Goal: Information Seeking & Learning: Learn about a topic

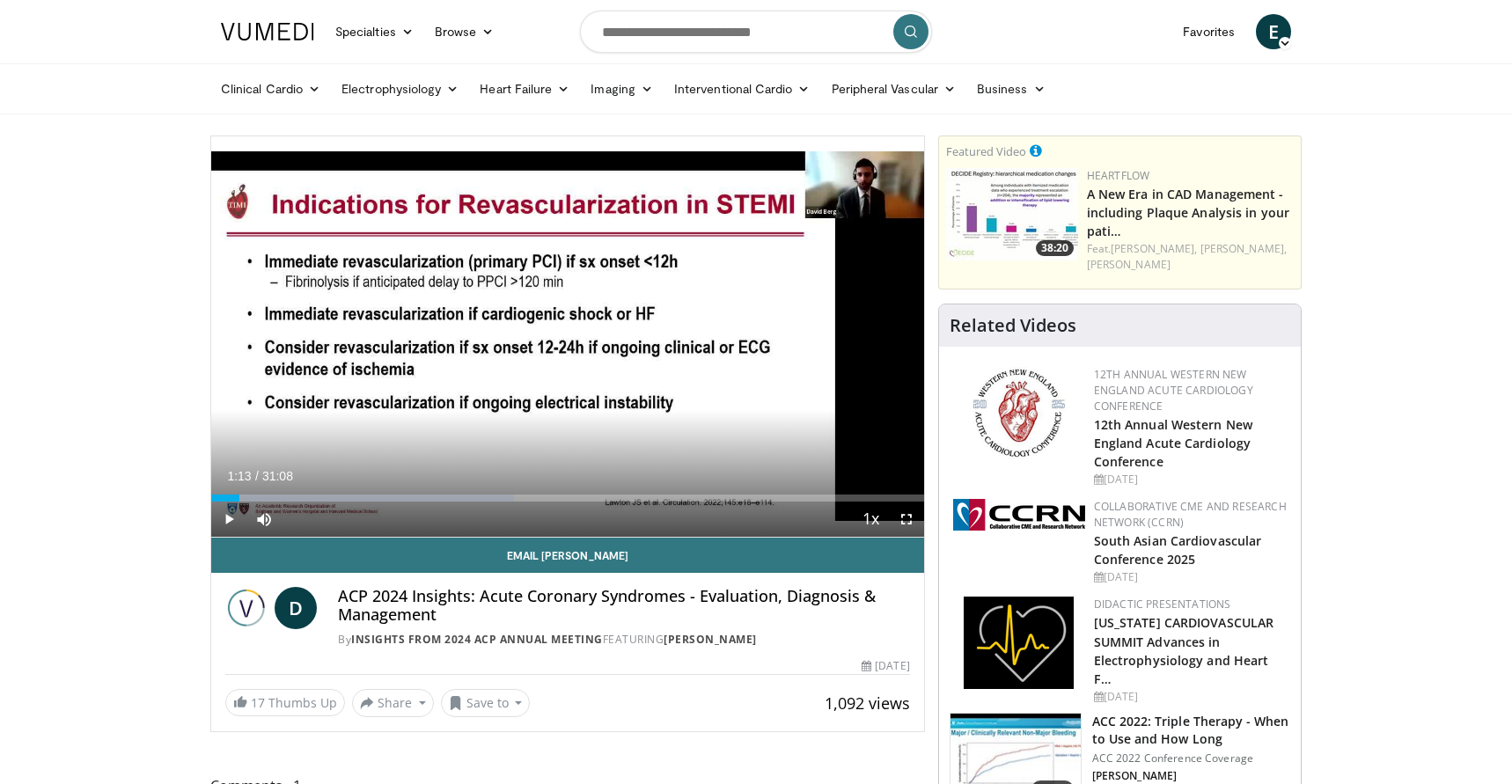
click at [911, 512] on span "Video Player" at bounding box center [906, 518] width 36 height 36
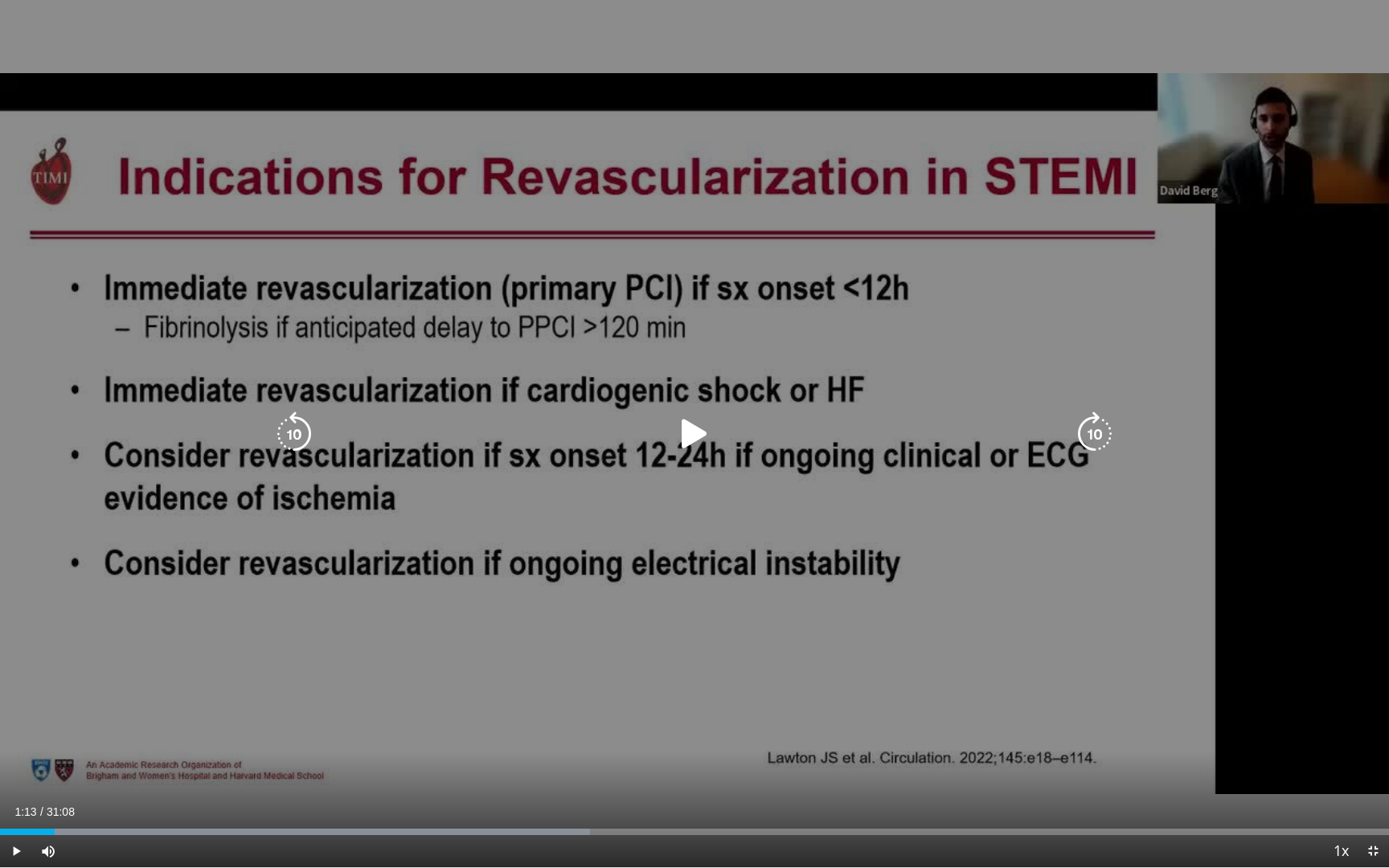
click at [1235, 592] on div "10 seconds Tap to unmute" at bounding box center [694, 433] width 1389 height 867
click at [1086, 324] on div "10 seconds Tap to unmute" at bounding box center [694, 433] width 1389 height 867
click at [1147, 478] on div "10 seconds Tap to unmute" at bounding box center [694, 433] width 1389 height 867
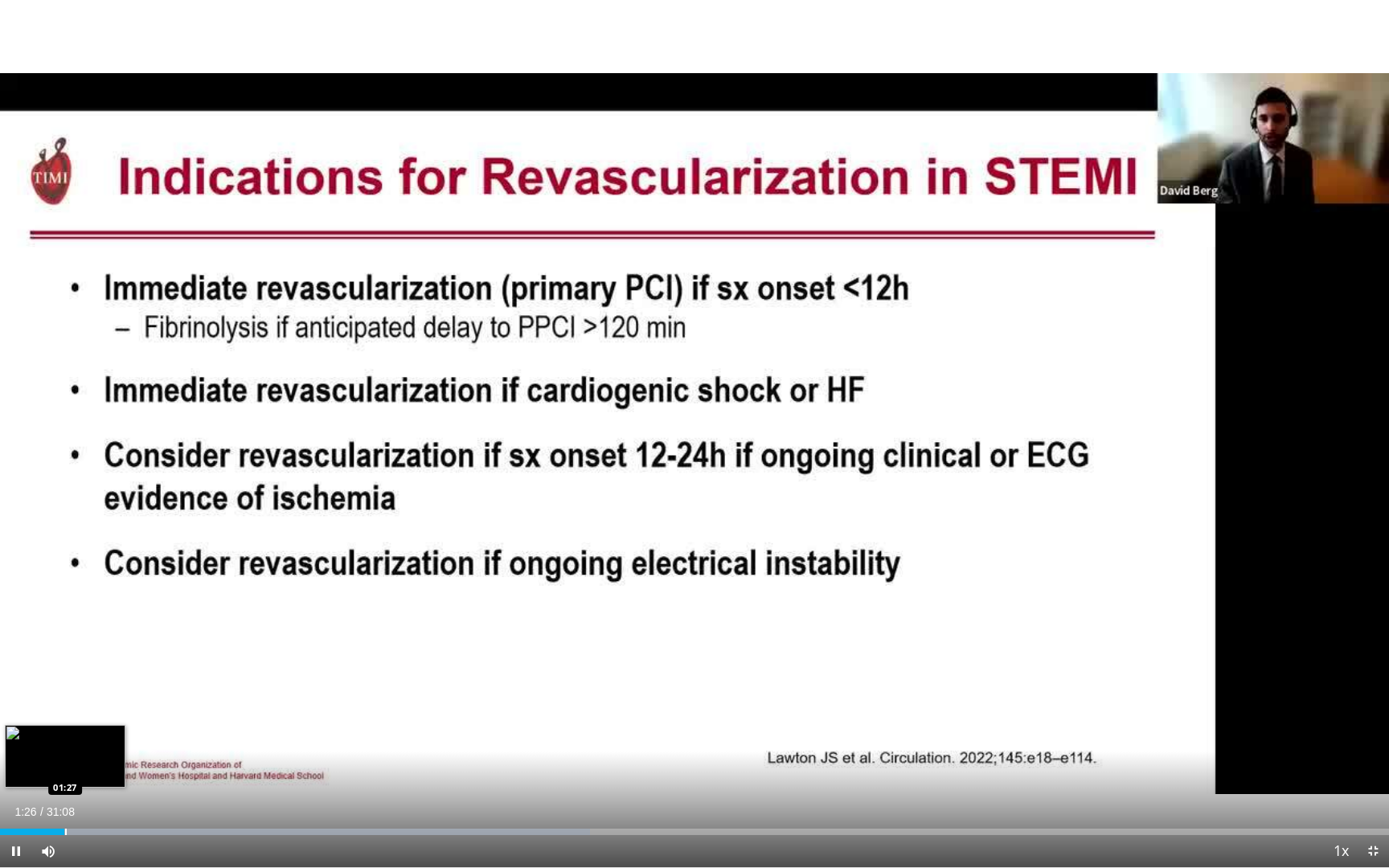
click at [65, 715] on div "Progress Bar" at bounding box center [66, 831] width 2 height 6
click at [68, 715] on div "Progress Bar" at bounding box center [69, 831] width 2 height 6
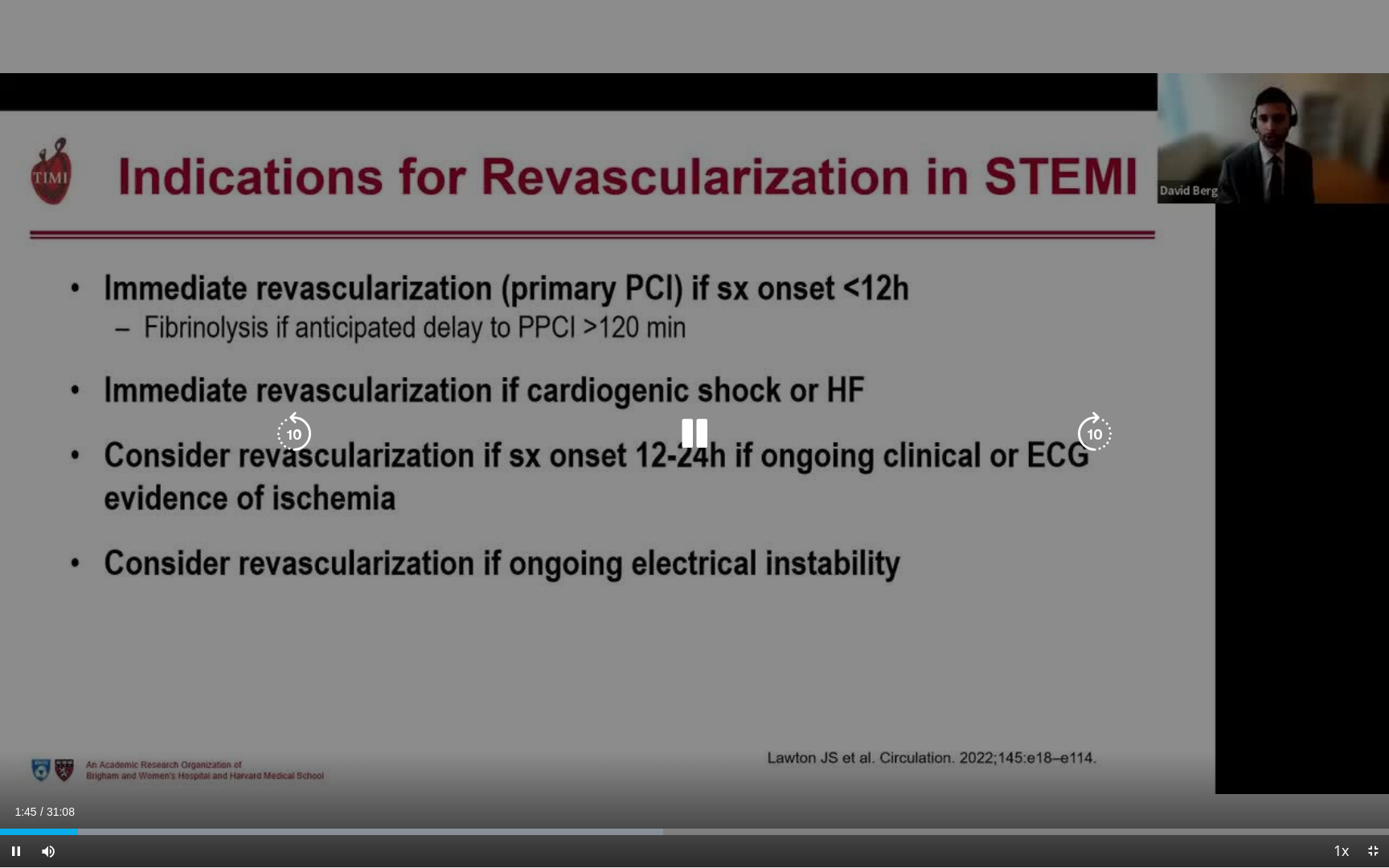
click at [1288, 486] on div "10 seconds Tap to unmute" at bounding box center [694, 433] width 1389 height 867
click at [1312, 361] on div "10 seconds Tap to unmute" at bounding box center [694, 433] width 1389 height 867
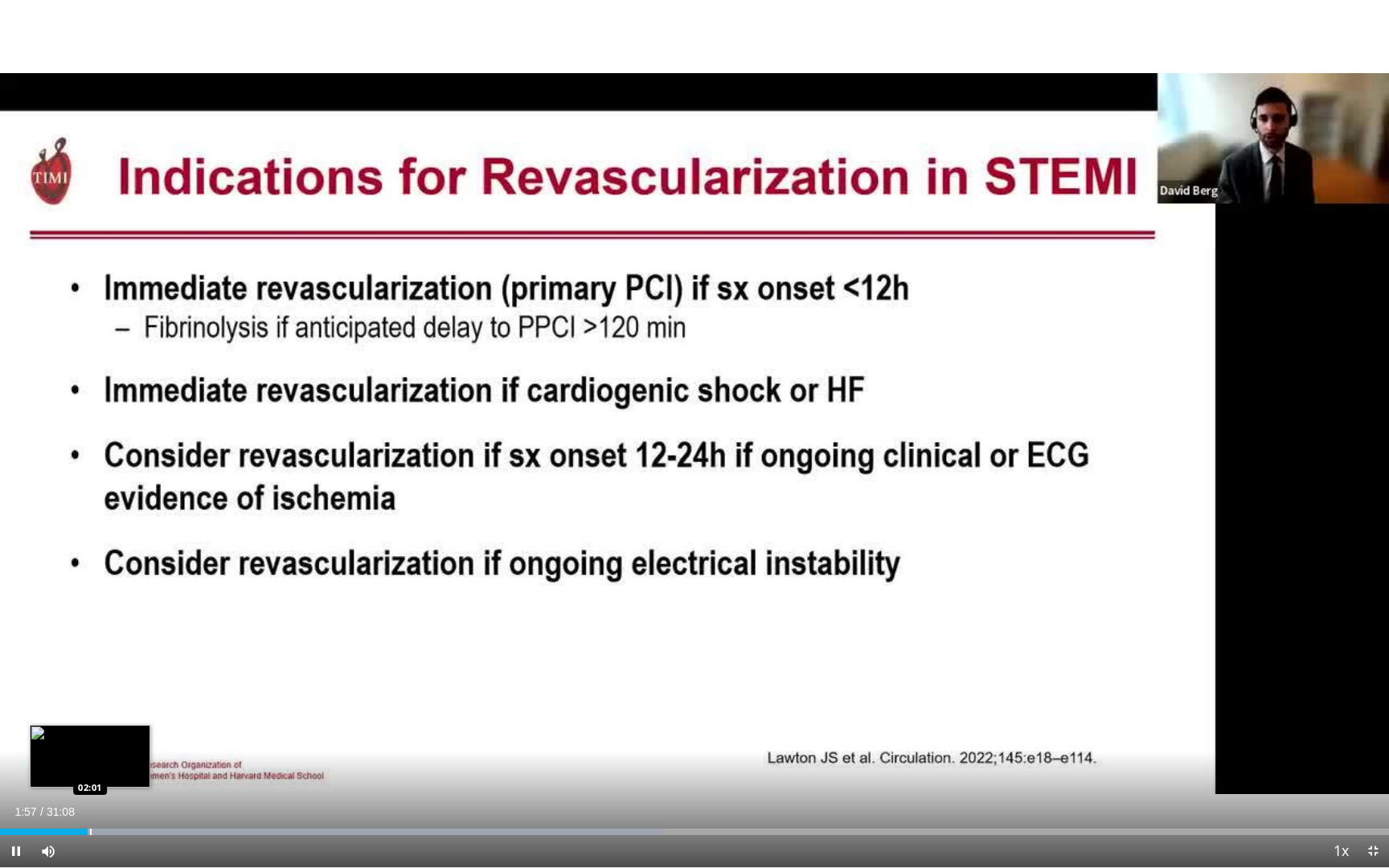
click at [91, 715] on div "Progress Bar" at bounding box center [91, 831] width 2 height 6
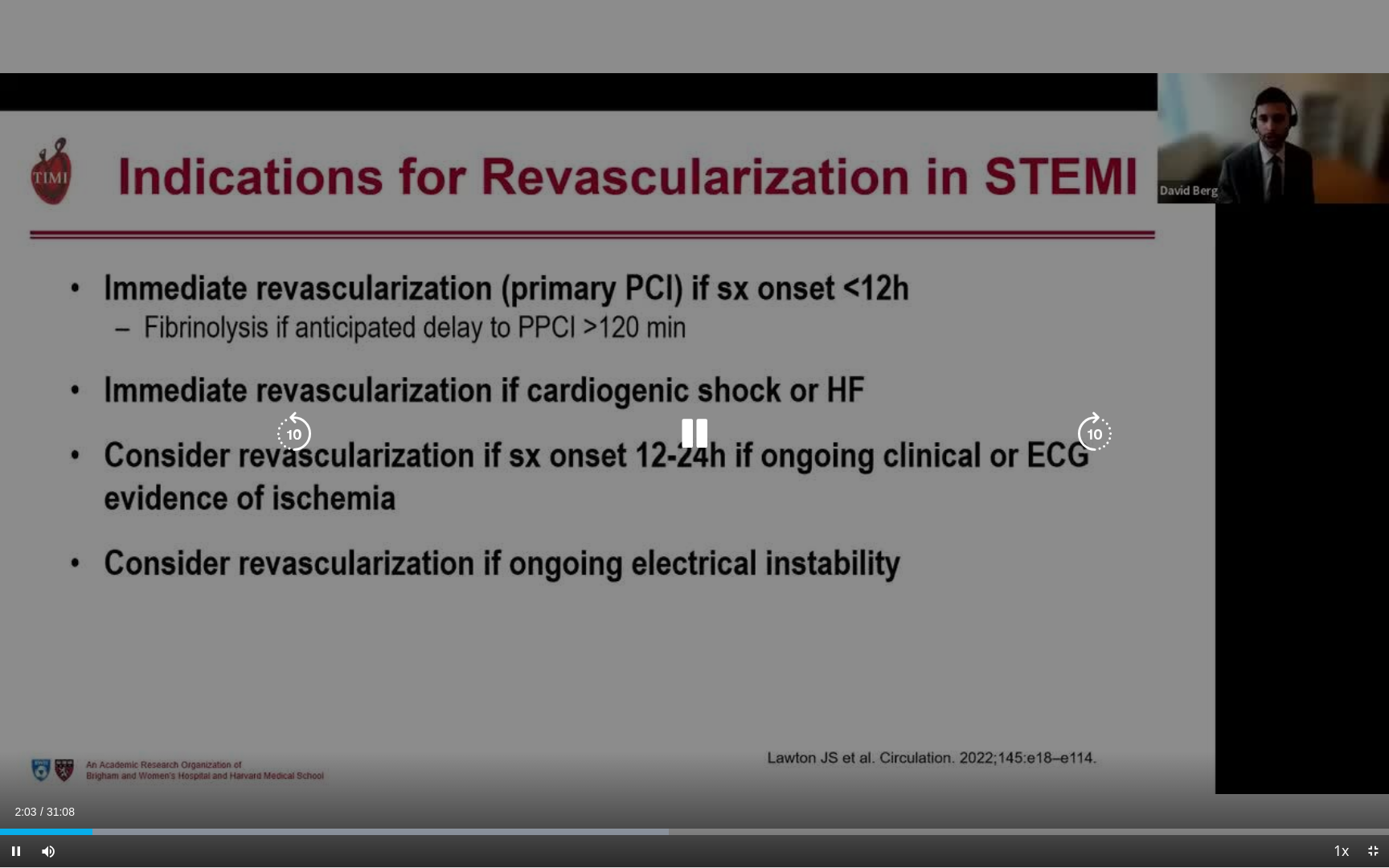
click at [1100, 430] on icon "Video Player" at bounding box center [1094, 433] width 45 height 45
click at [1096, 432] on icon "Video Player" at bounding box center [1094, 433] width 45 height 45
click at [1099, 429] on icon "Video Player" at bounding box center [1094, 433] width 45 height 45
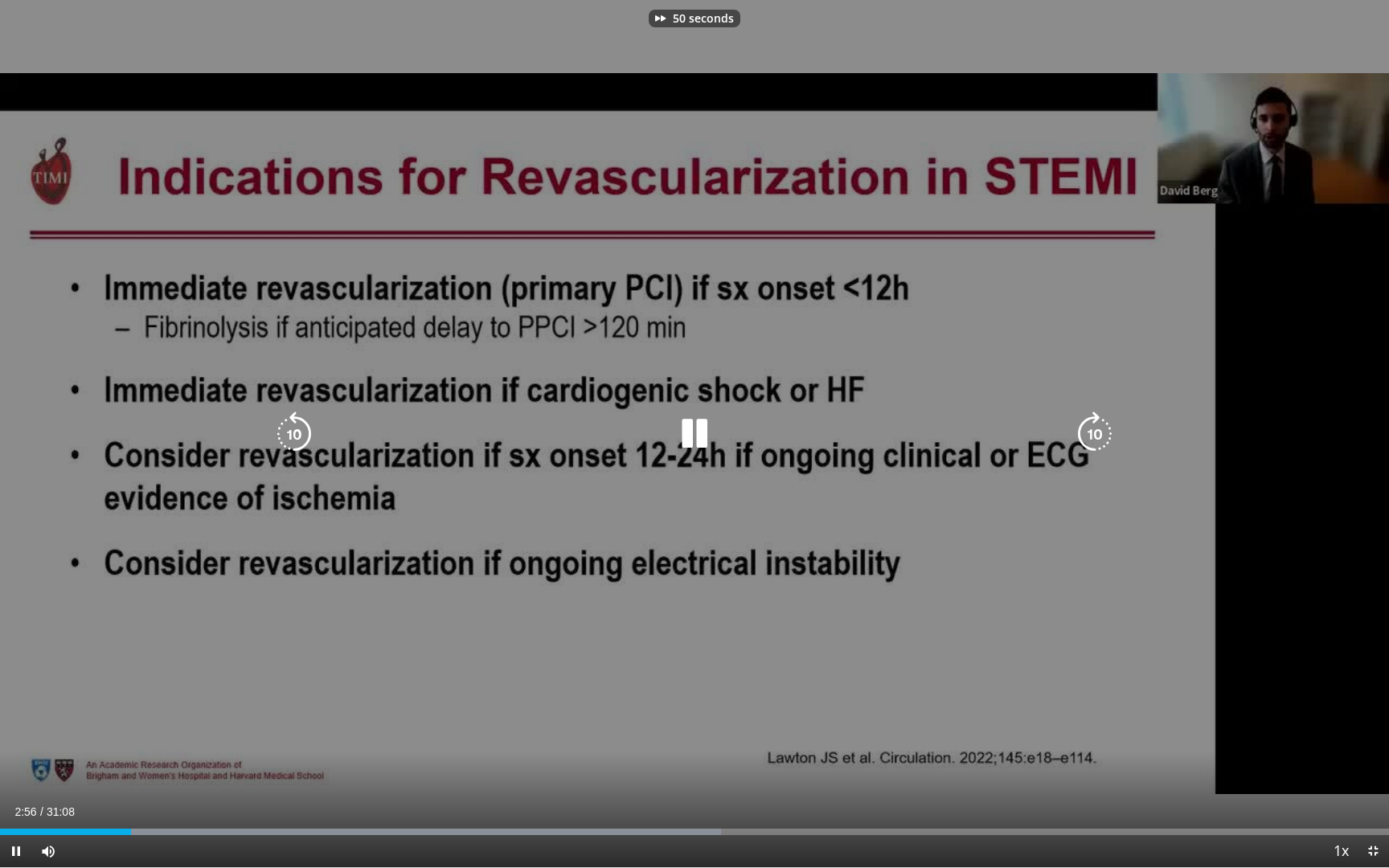
click at [1099, 429] on icon "Video Player" at bounding box center [1094, 433] width 45 height 45
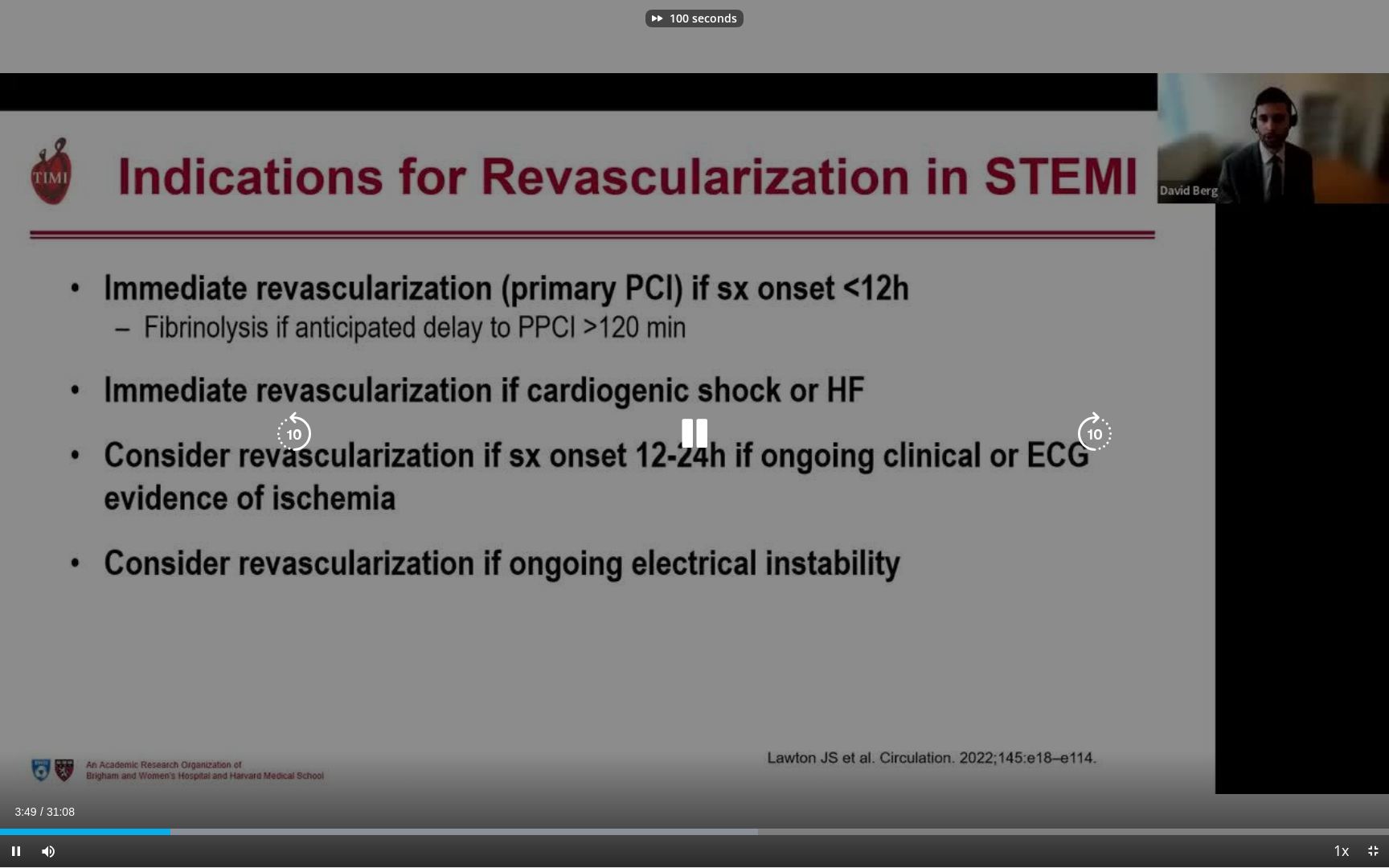
click at [1099, 429] on icon "Video Player" at bounding box center [1094, 433] width 45 height 45
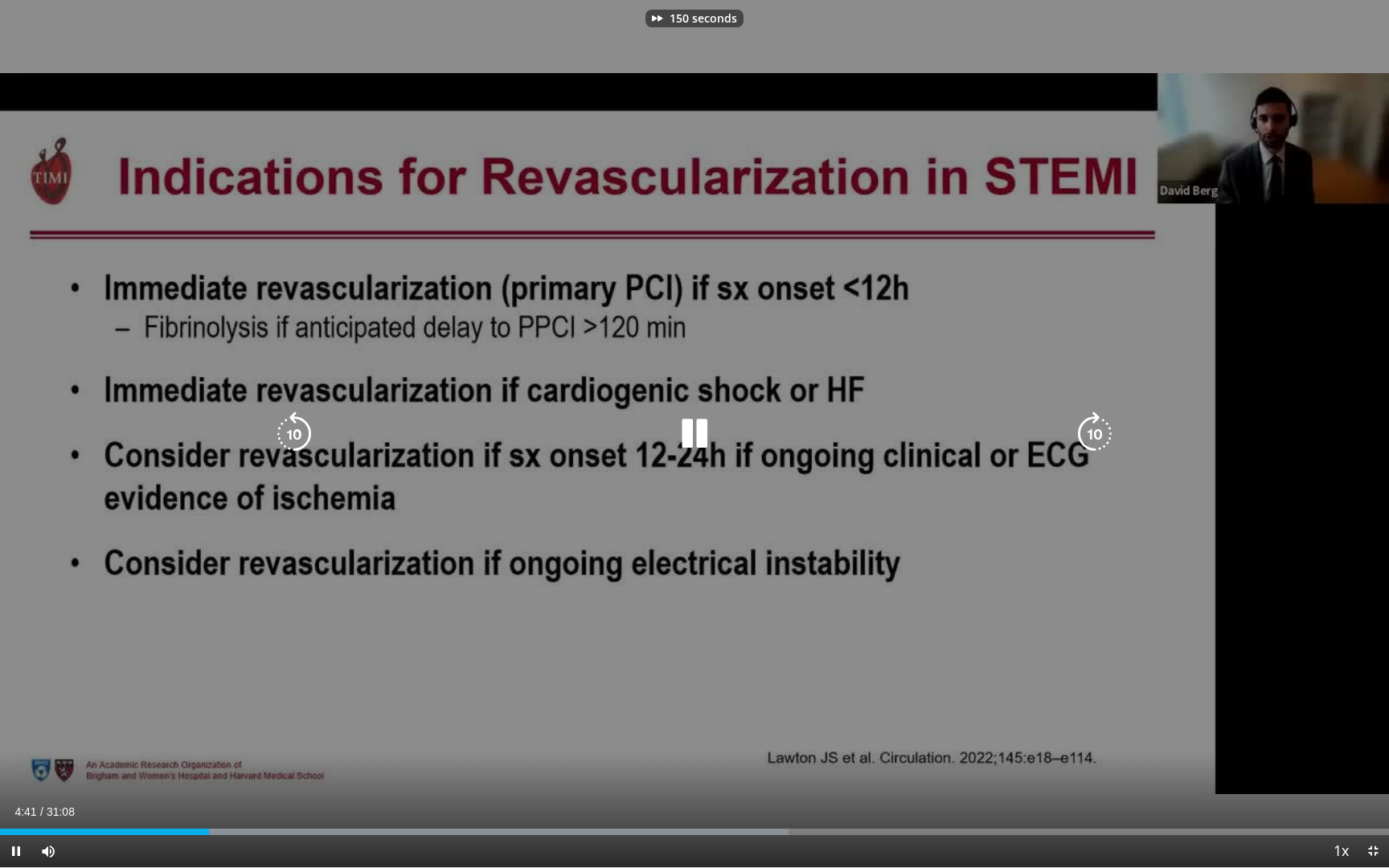
click at [1099, 429] on icon "Video Player" at bounding box center [1094, 433] width 45 height 45
click at [290, 443] on icon "Video Player" at bounding box center [294, 433] width 45 height 45
click at [303, 434] on icon "Video Player" at bounding box center [294, 433] width 45 height 45
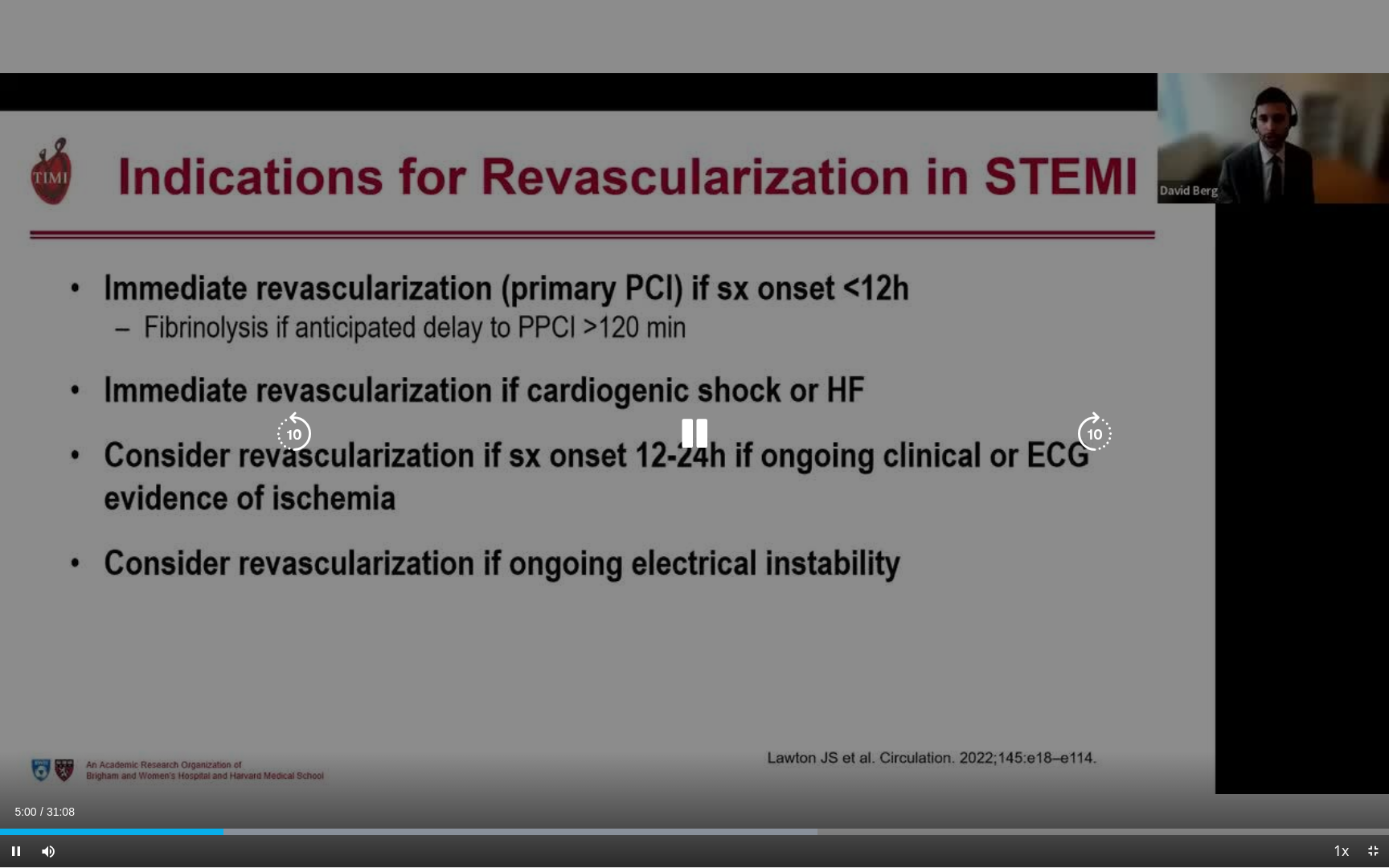
click at [1094, 435] on icon "Video Player" at bounding box center [1094, 433] width 45 height 45
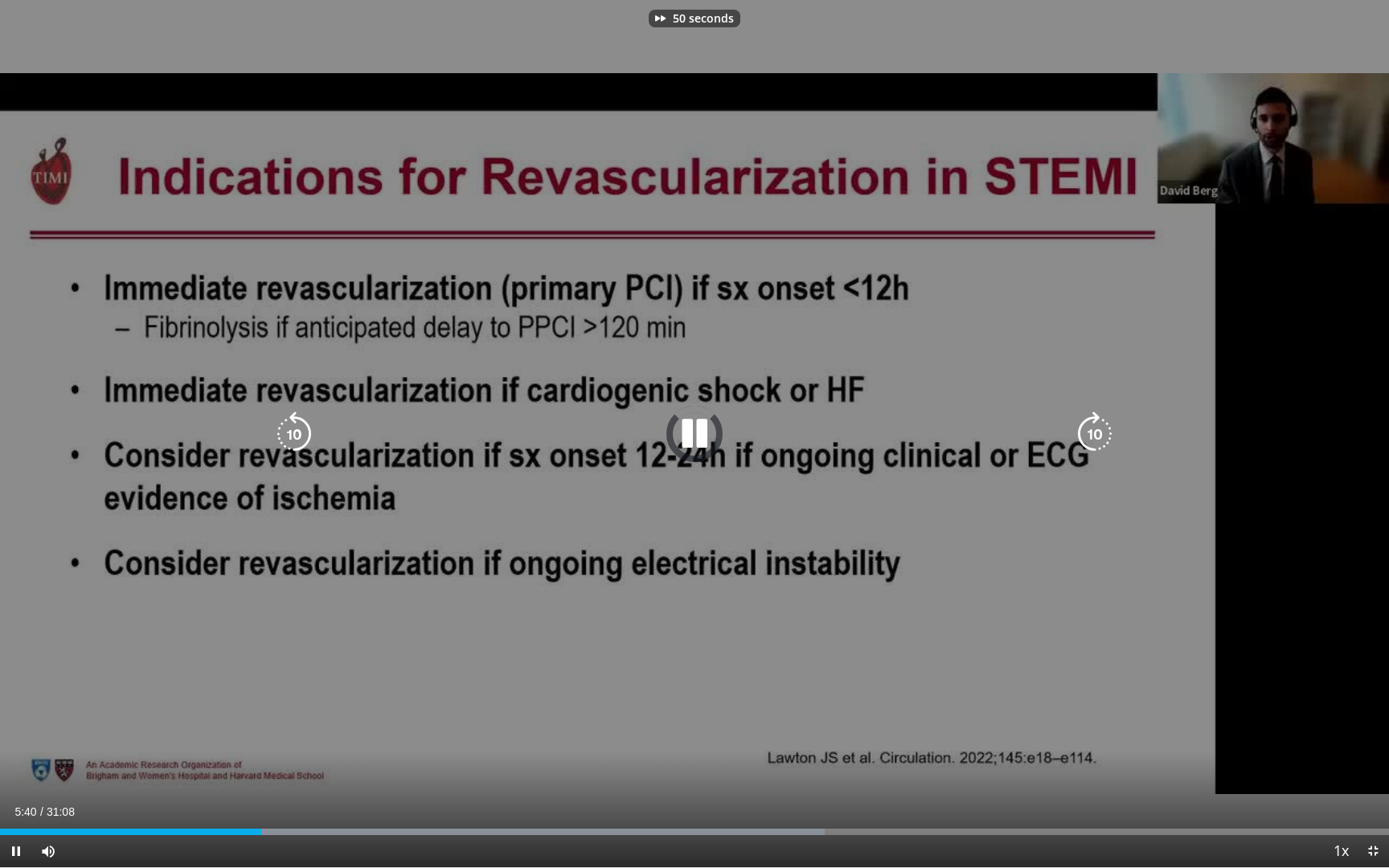
click at [1094, 435] on icon "Video Player" at bounding box center [1094, 433] width 45 height 45
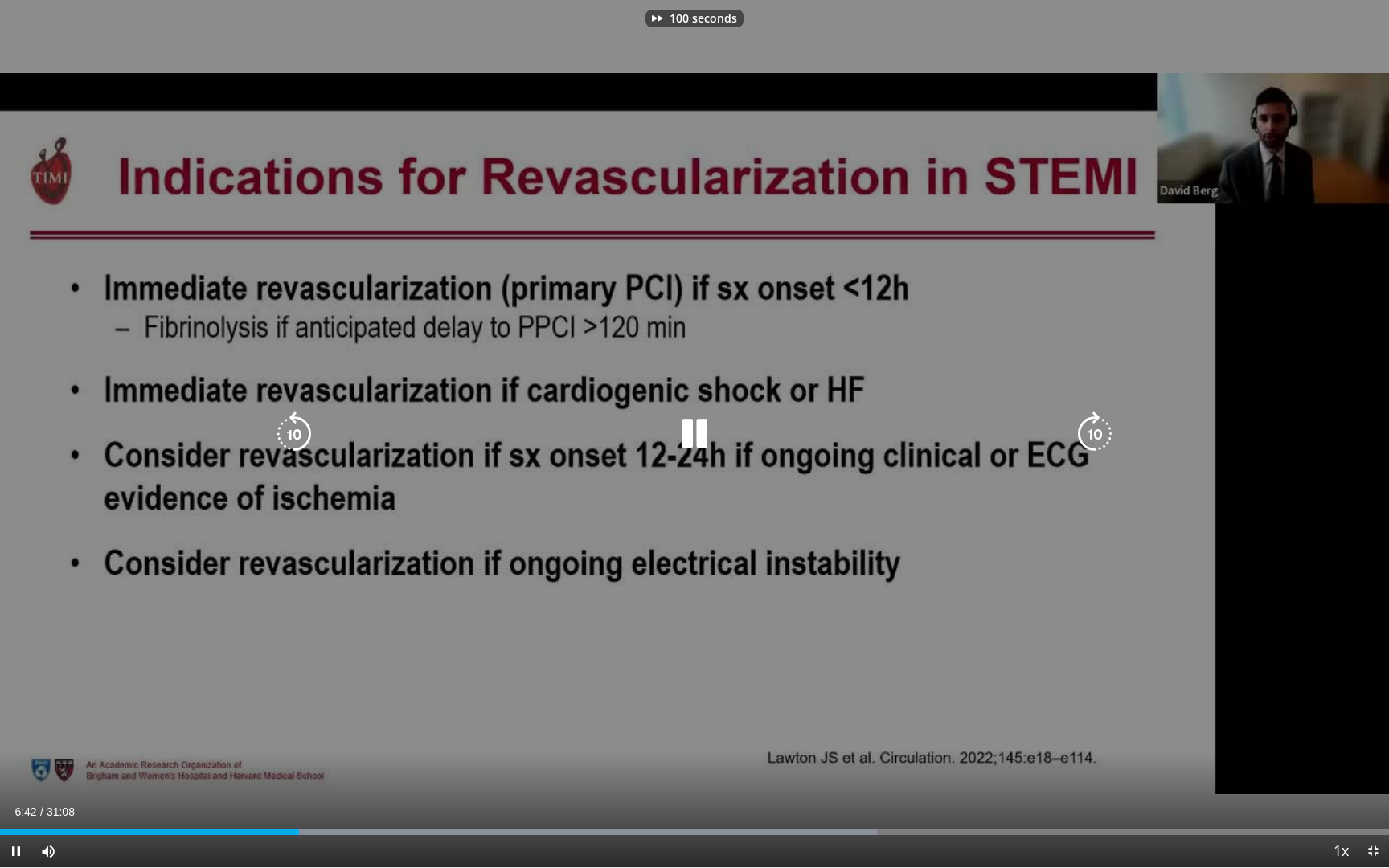
click at [294, 434] on icon "Video Player" at bounding box center [294, 433] width 45 height 45
click at [1090, 431] on icon "Video Player" at bounding box center [1094, 433] width 45 height 45
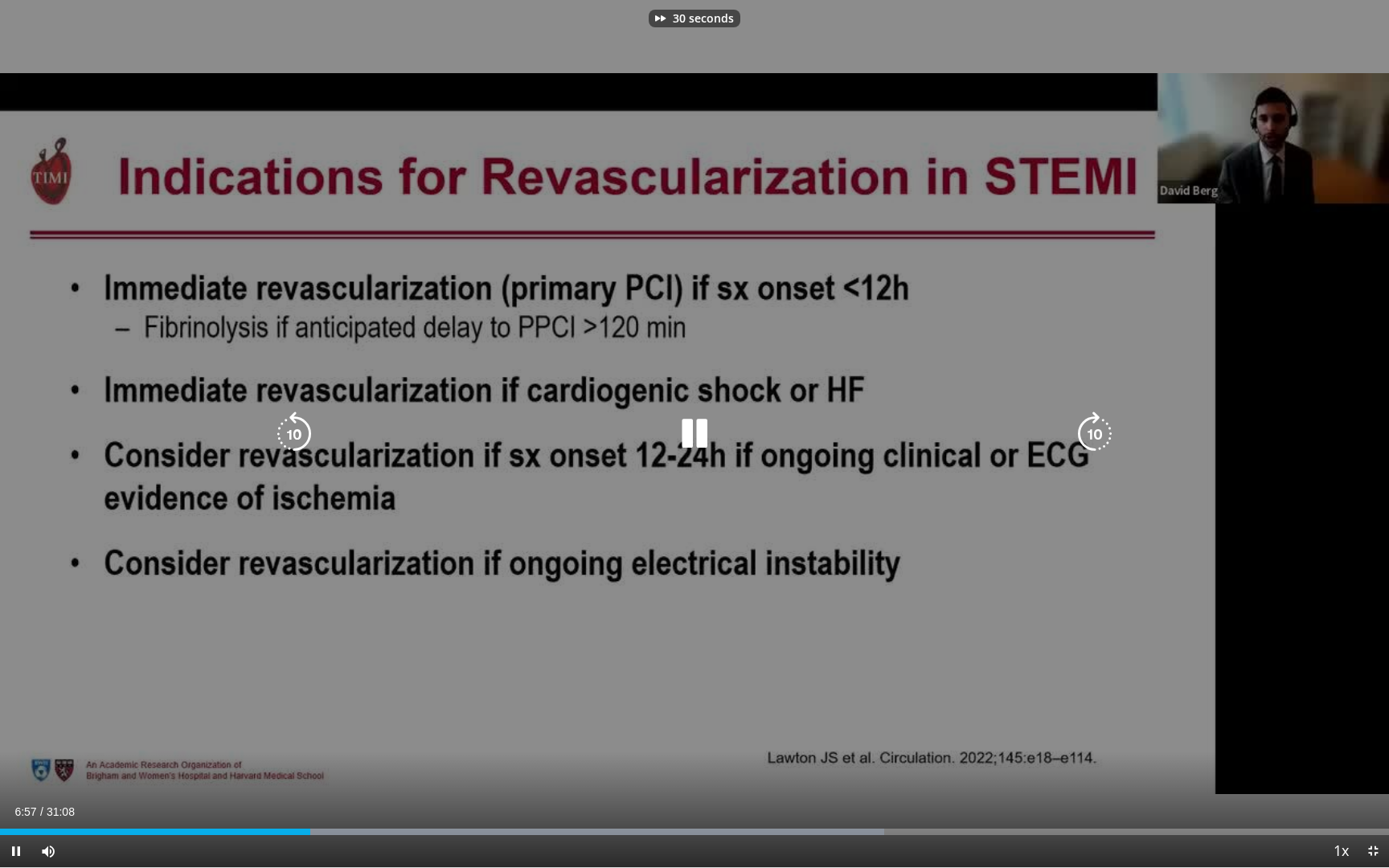
click at [1090, 431] on icon "Video Player" at bounding box center [1094, 433] width 45 height 45
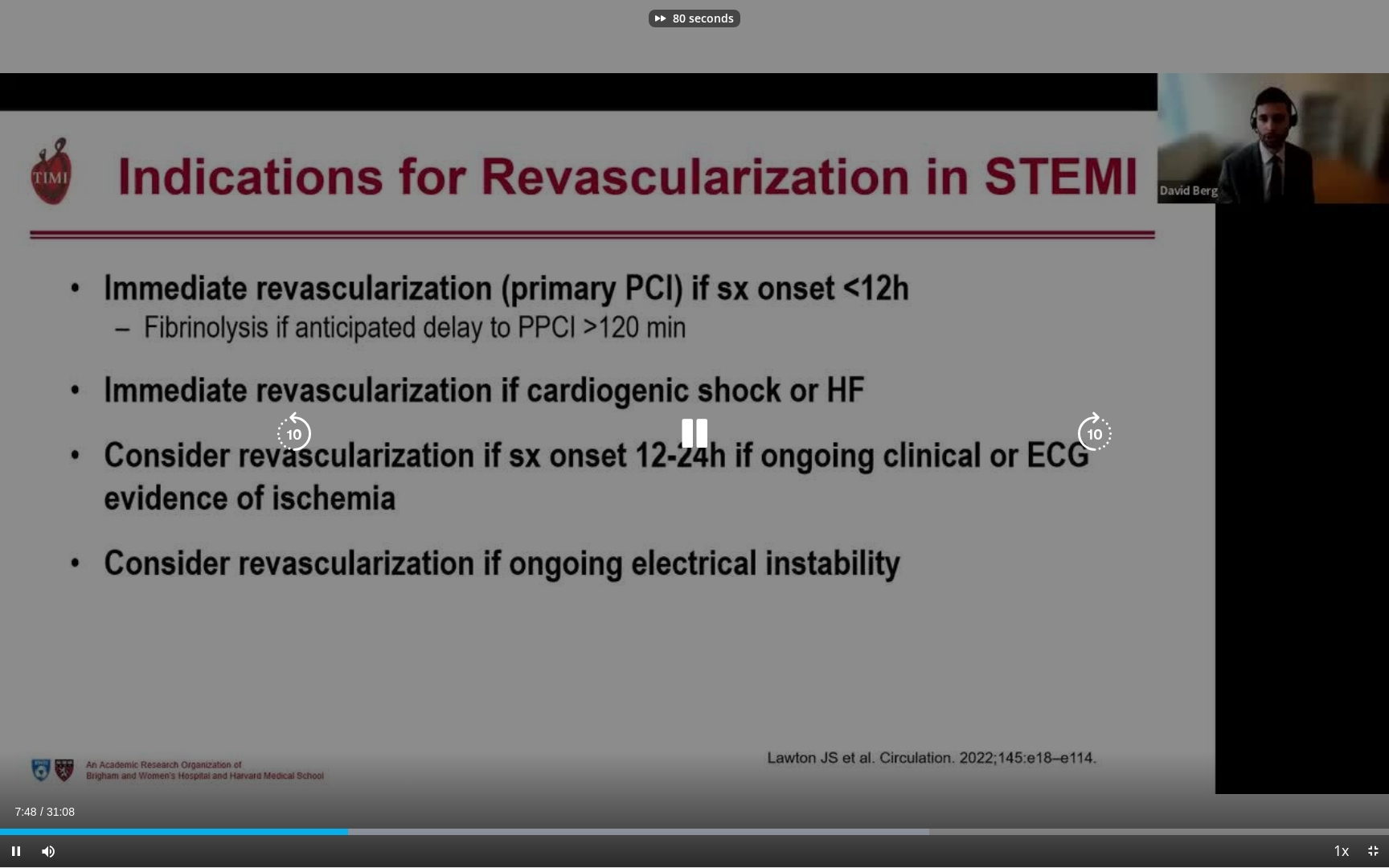
click at [1090, 431] on icon "Video Player" at bounding box center [1094, 433] width 45 height 45
click at [288, 430] on icon "Video Player" at bounding box center [294, 433] width 45 height 45
click at [1096, 423] on icon "Video Player" at bounding box center [1094, 433] width 45 height 45
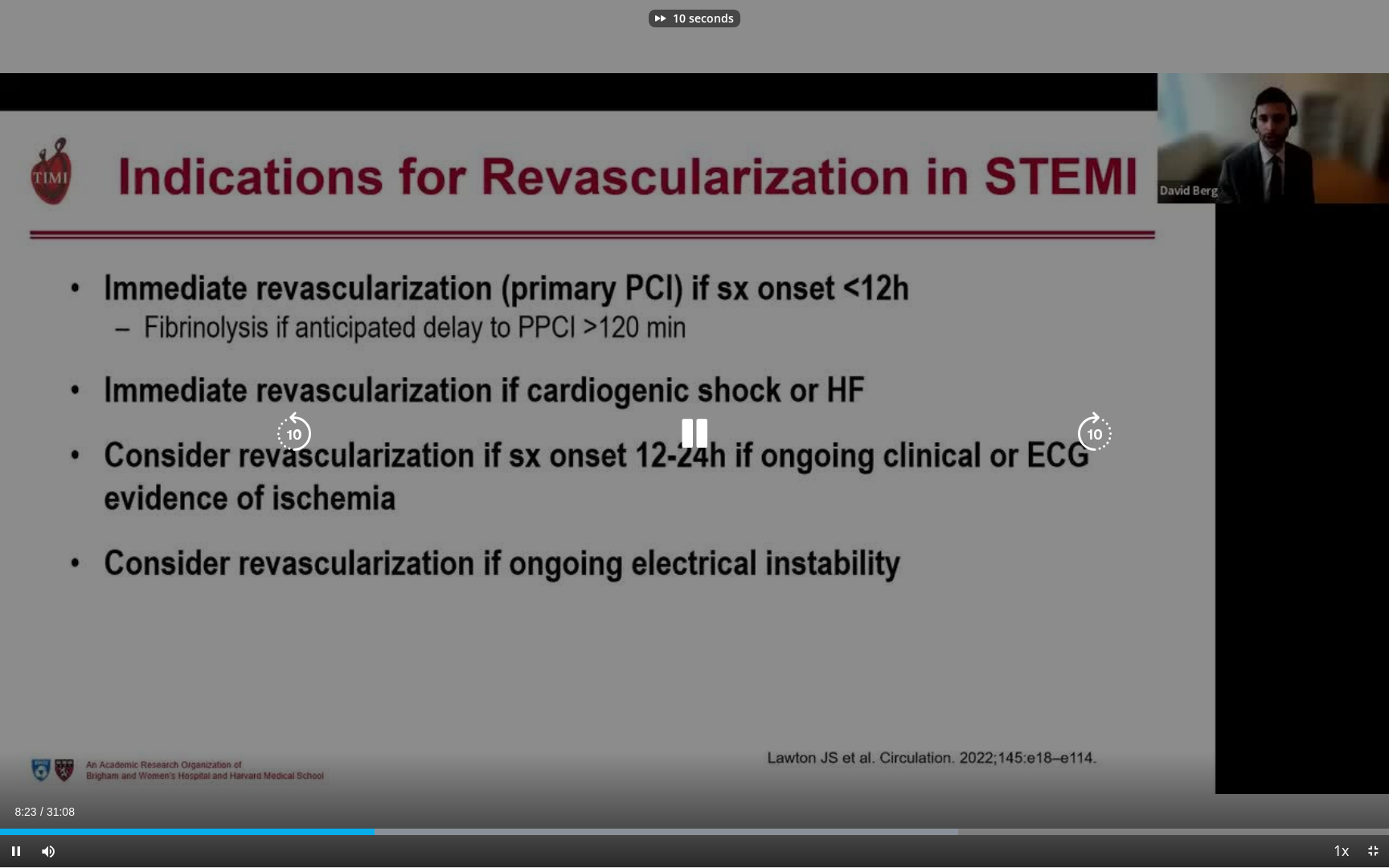
click at [1096, 423] on icon "Video Player" at bounding box center [1094, 433] width 45 height 45
click at [1094, 423] on icon "Video Player" at bounding box center [1094, 433] width 45 height 45
click at [292, 427] on icon "Video Player" at bounding box center [294, 433] width 45 height 45
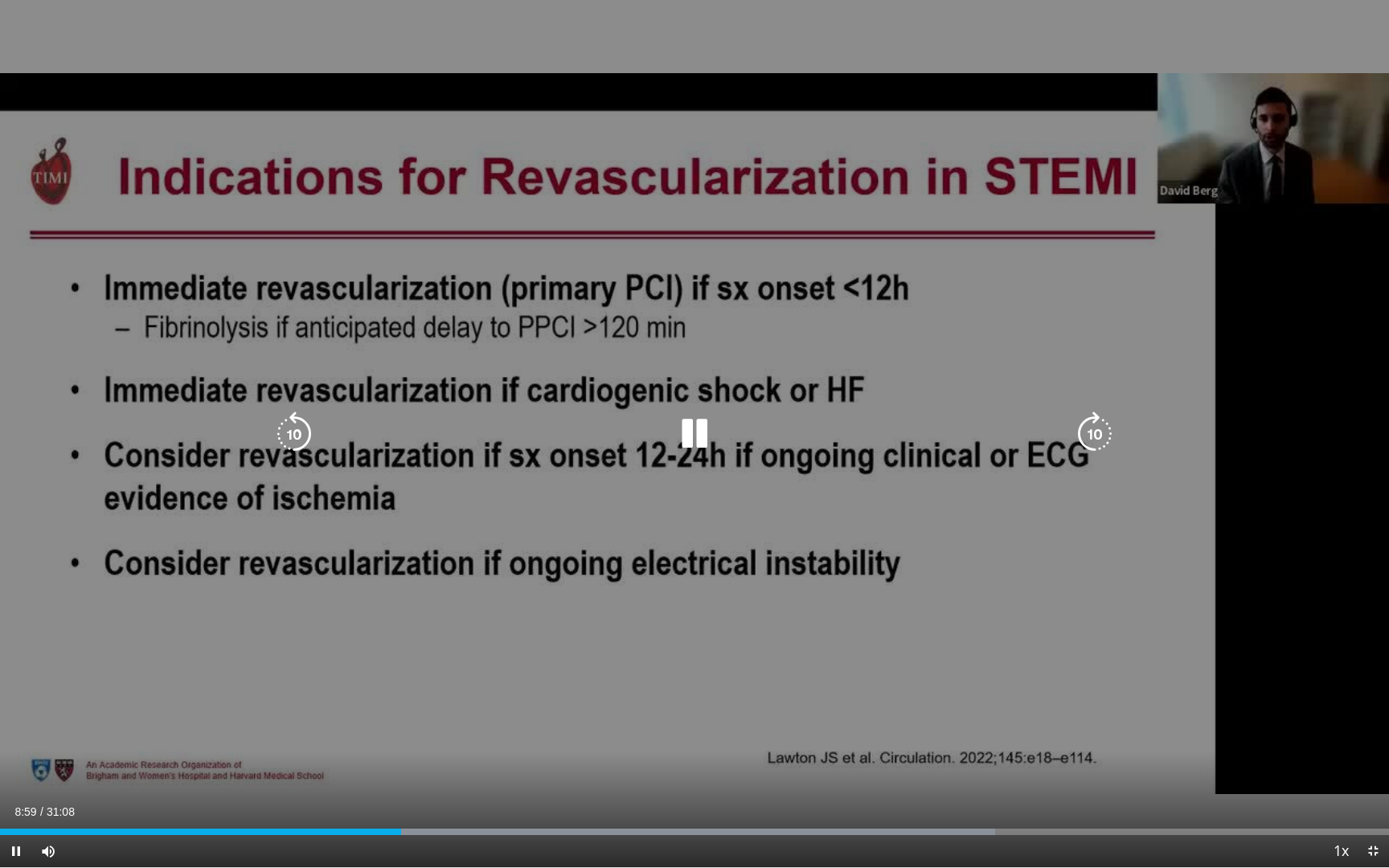
click at [1097, 431] on icon "Video Player" at bounding box center [1094, 433] width 45 height 45
click at [1108, 432] on icon "Video Player" at bounding box center [1094, 433] width 45 height 45
click at [1094, 432] on icon "Video Player" at bounding box center [1094, 433] width 45 height 45
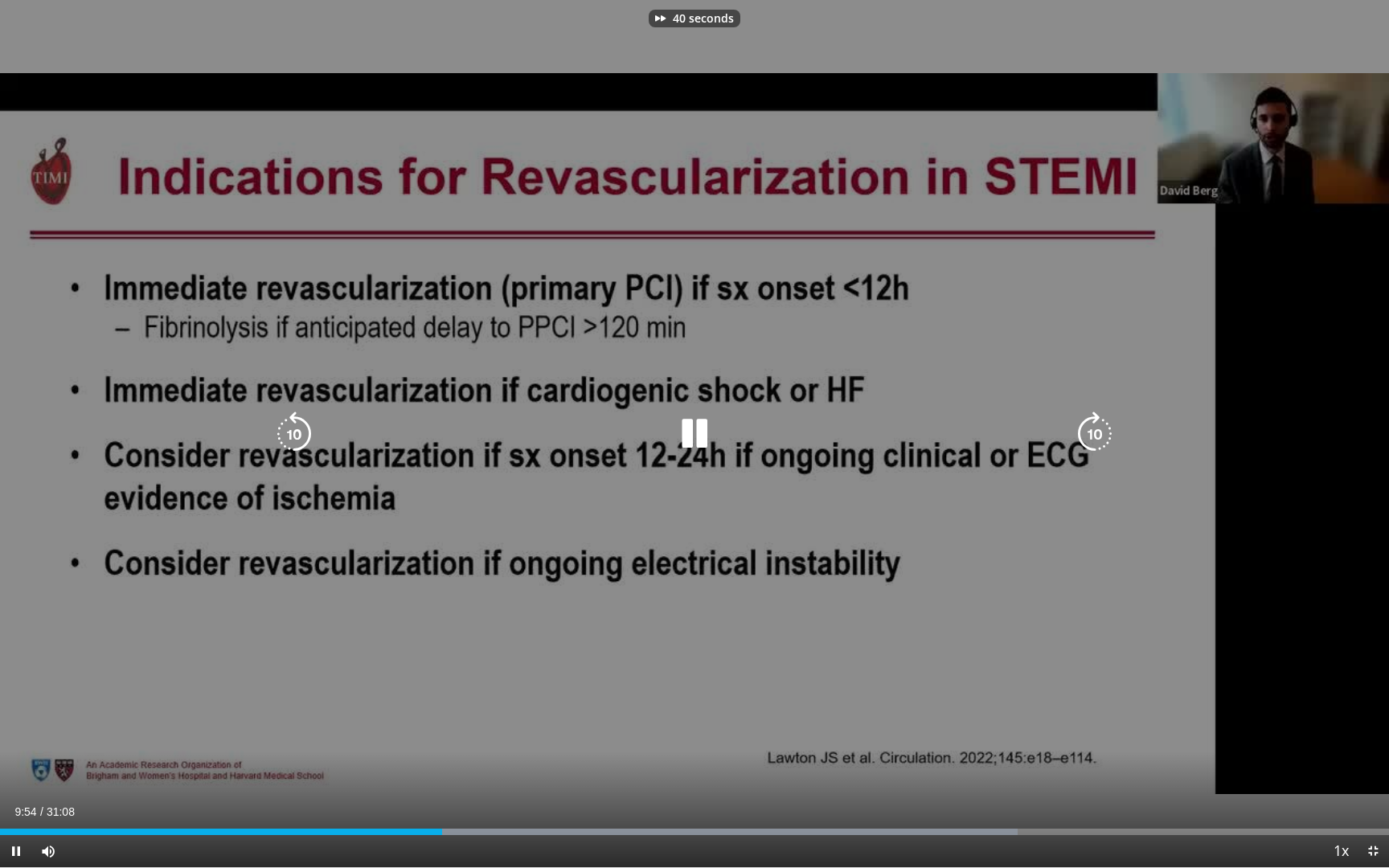
click at [1094, 432] on icon "Video Player" at bounding box center [1094, 433] width 45 height 45
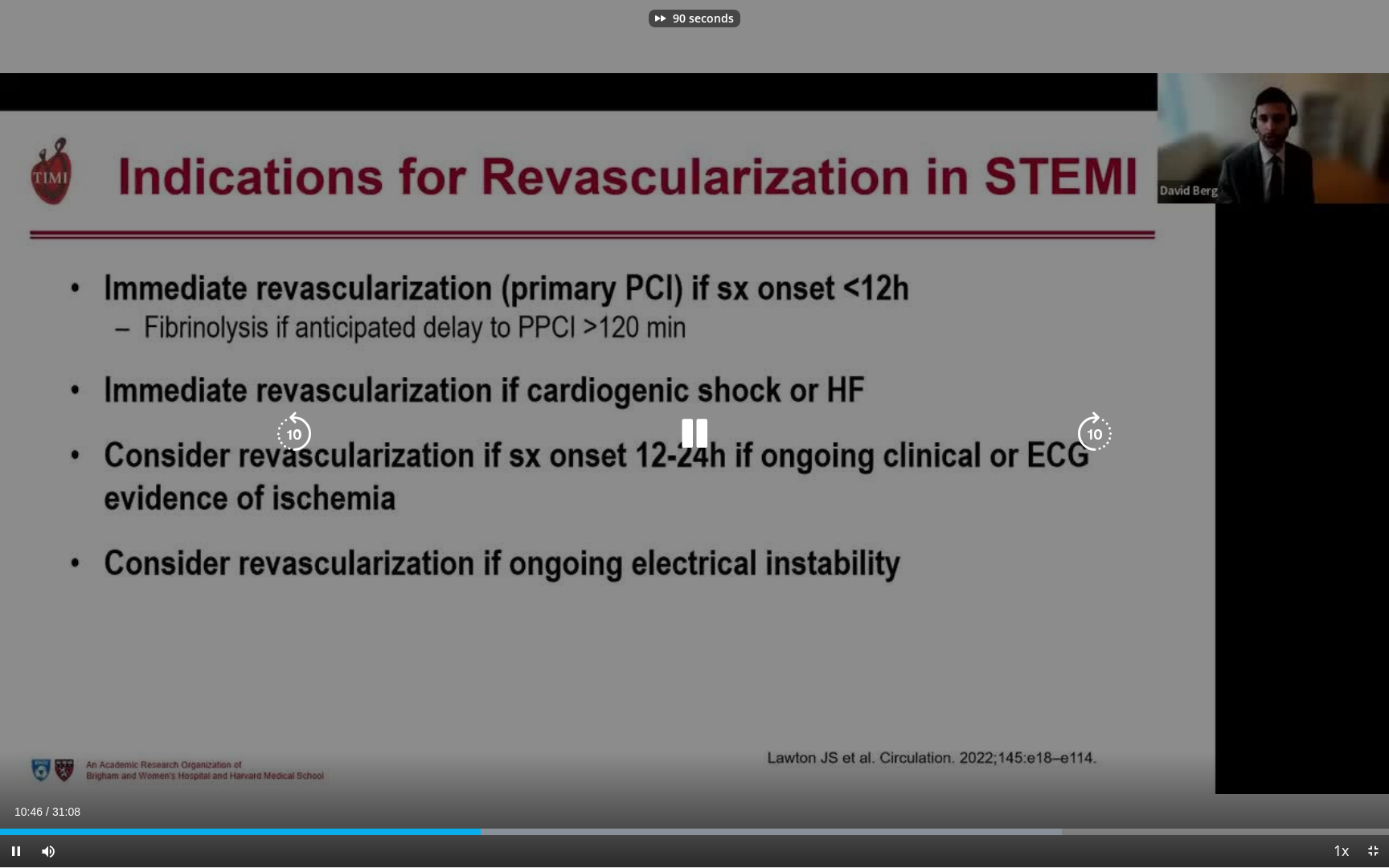
click at [1094, 432] on icon "Video Player" at bounding box center [1094, 433] width 45 height 45
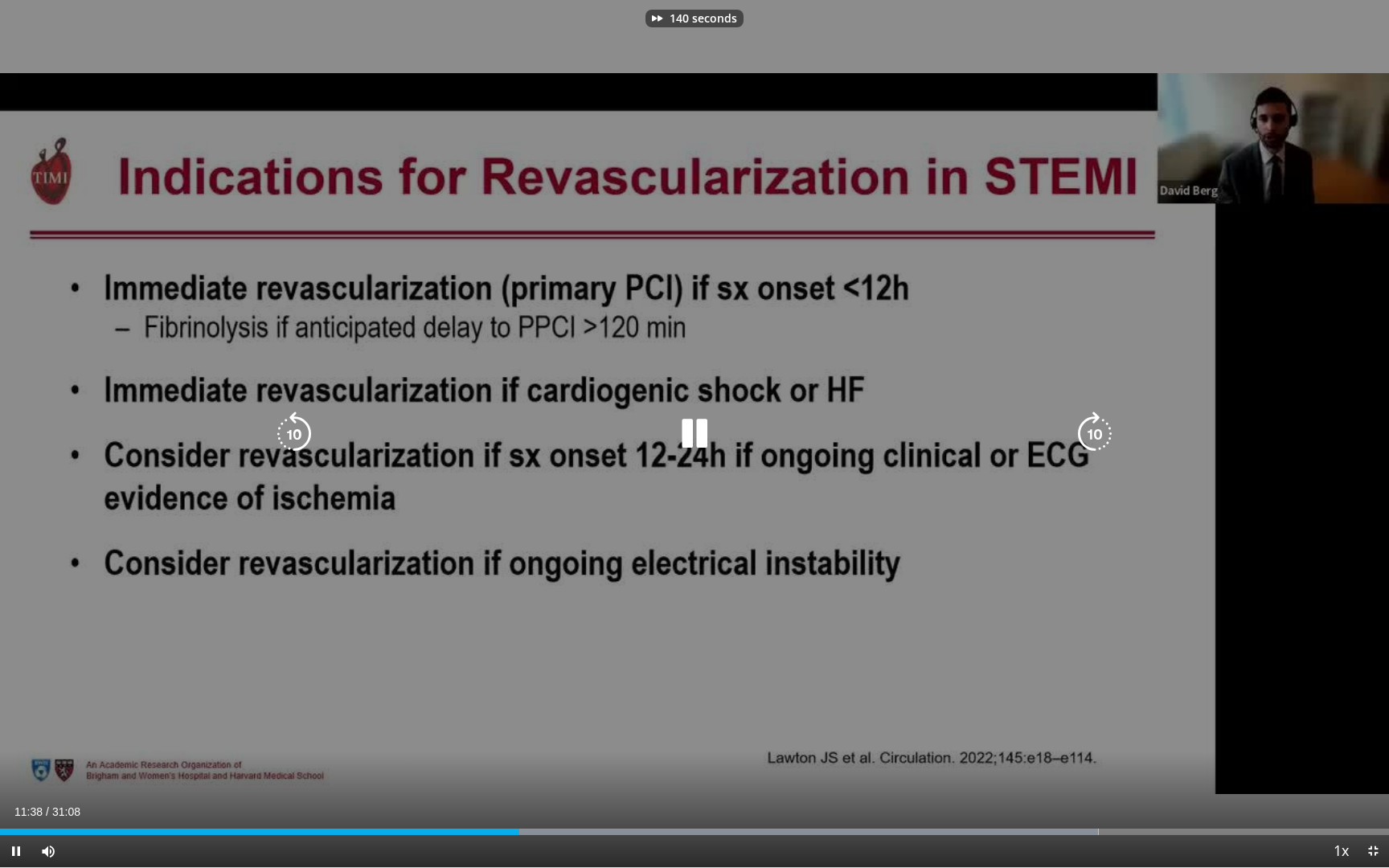
click at [1094, 432] on icon "Video Player" at bounding box center [1094, 433] width 45 height 45
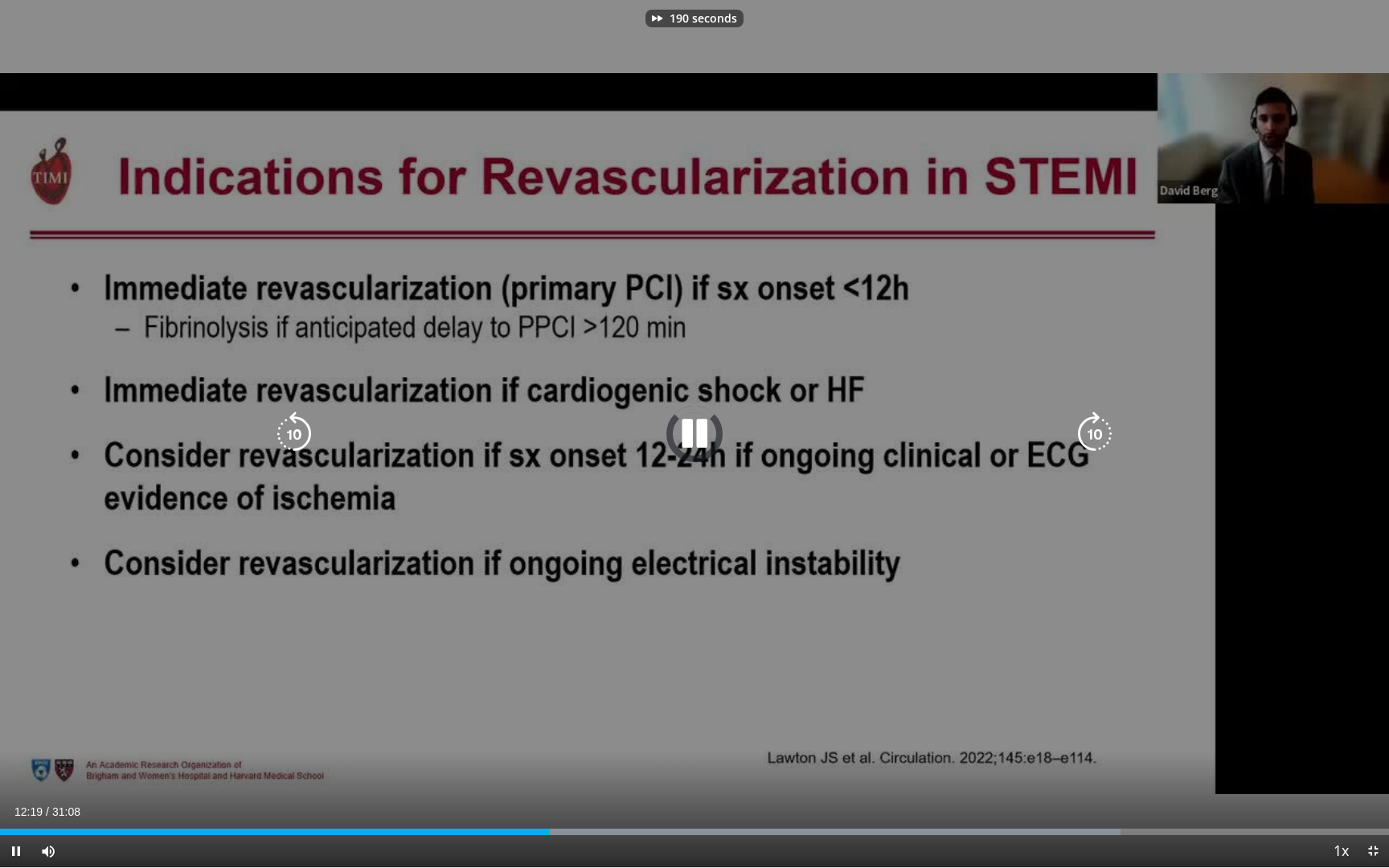
click at [1094, 432] on icon "Video Player" at bounding box center [1094, 433] width 45 height 45
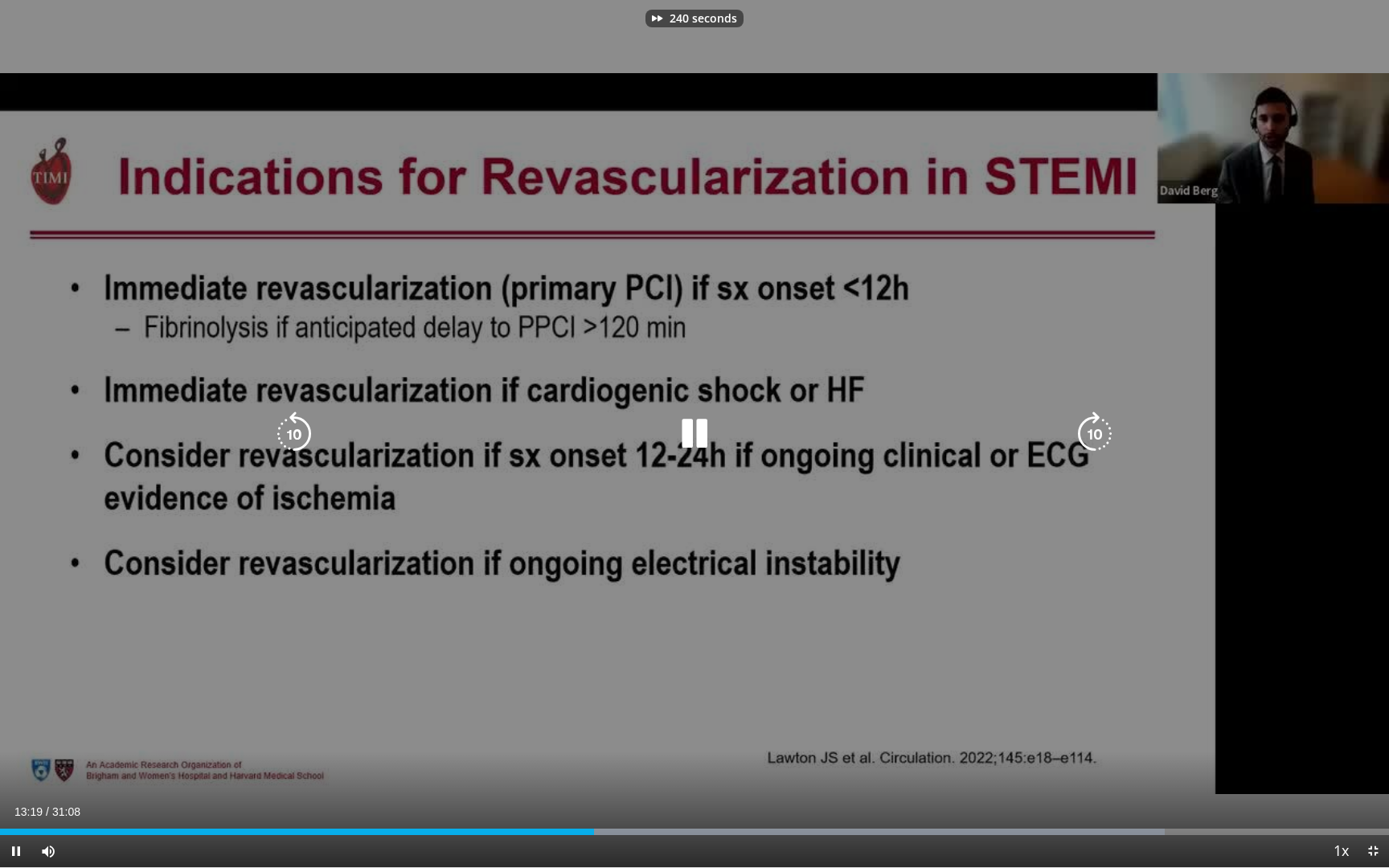
click at [1094, 432] on icon "Video Player" at bounding box center [1094, 433] width 45 height 45
click at [298, 429] on icon "Video Player" at bounding box center [294, 433] width 45 height 45
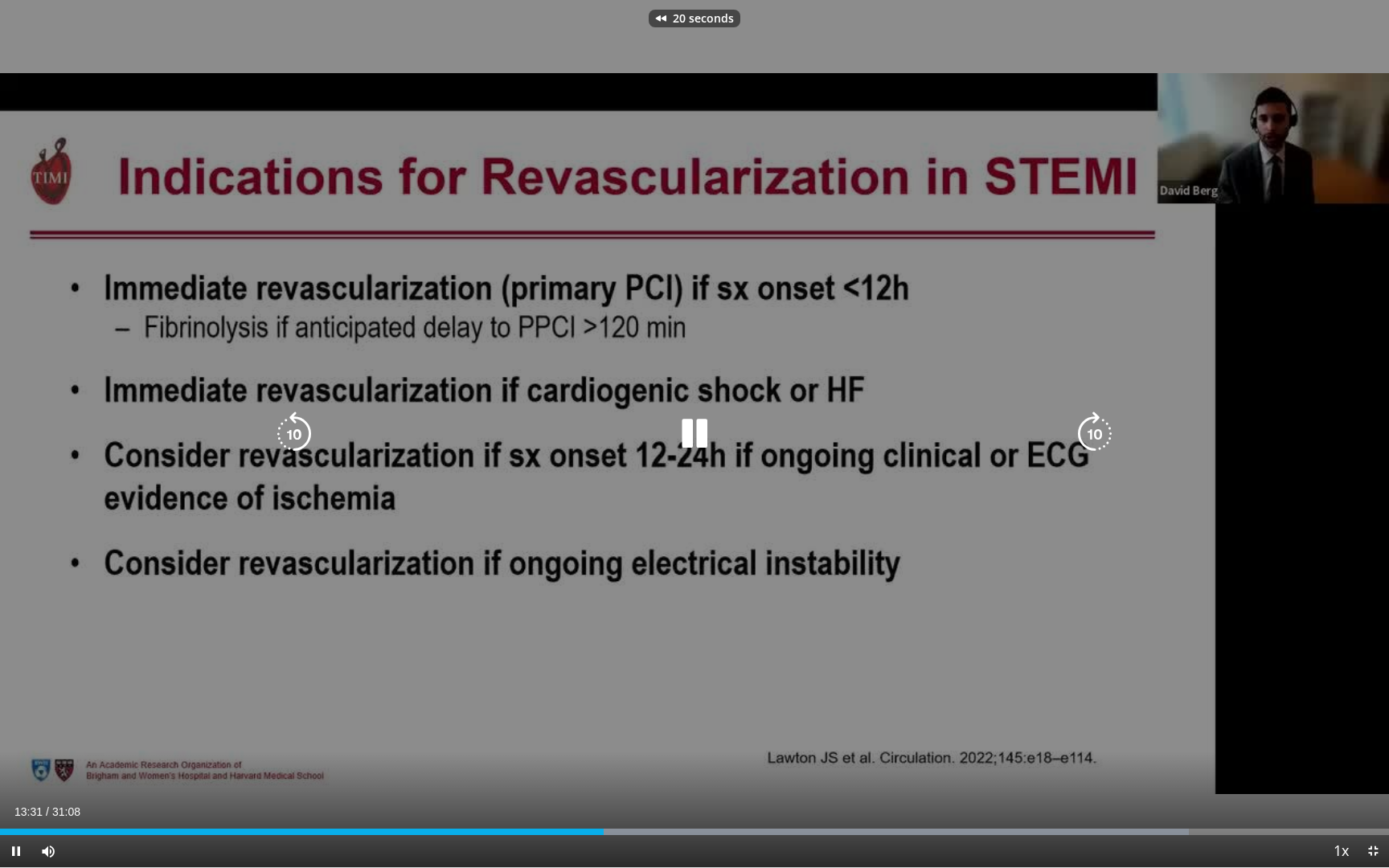
click at [298, 429] on icon "Video Player" at bounding box center [294, 433] width 45 height 45
click at [1097, 429] on icon "Video Player" at bounding box center [1094, 433] width 45 height 45
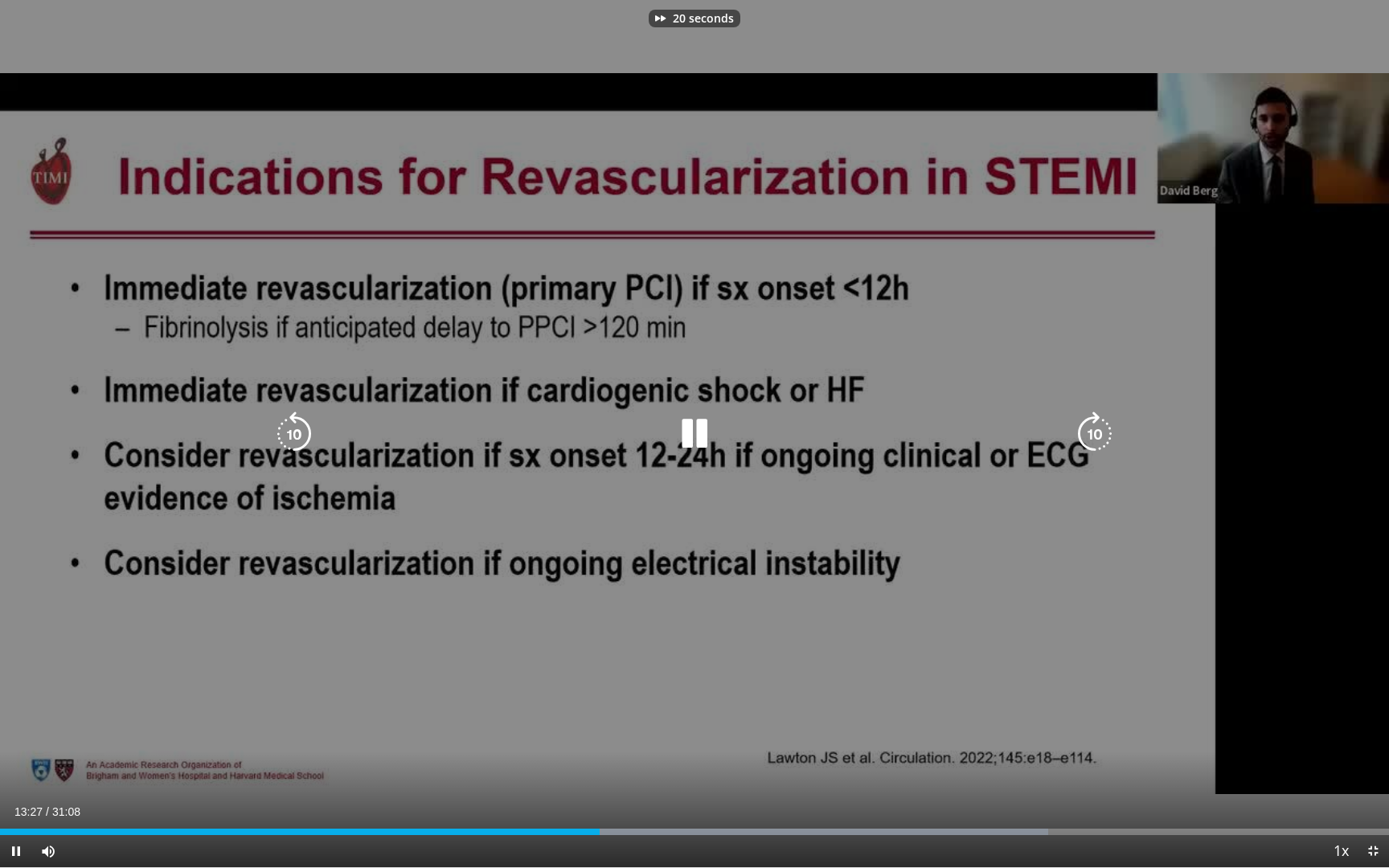
click at [1097, 429] on icon "Video Player" at bounding box center [1094, 433] width 45 height 45
click at [1098, 434] on icon "Video Player" at bounding box center [1094, 433] width 45 height 45
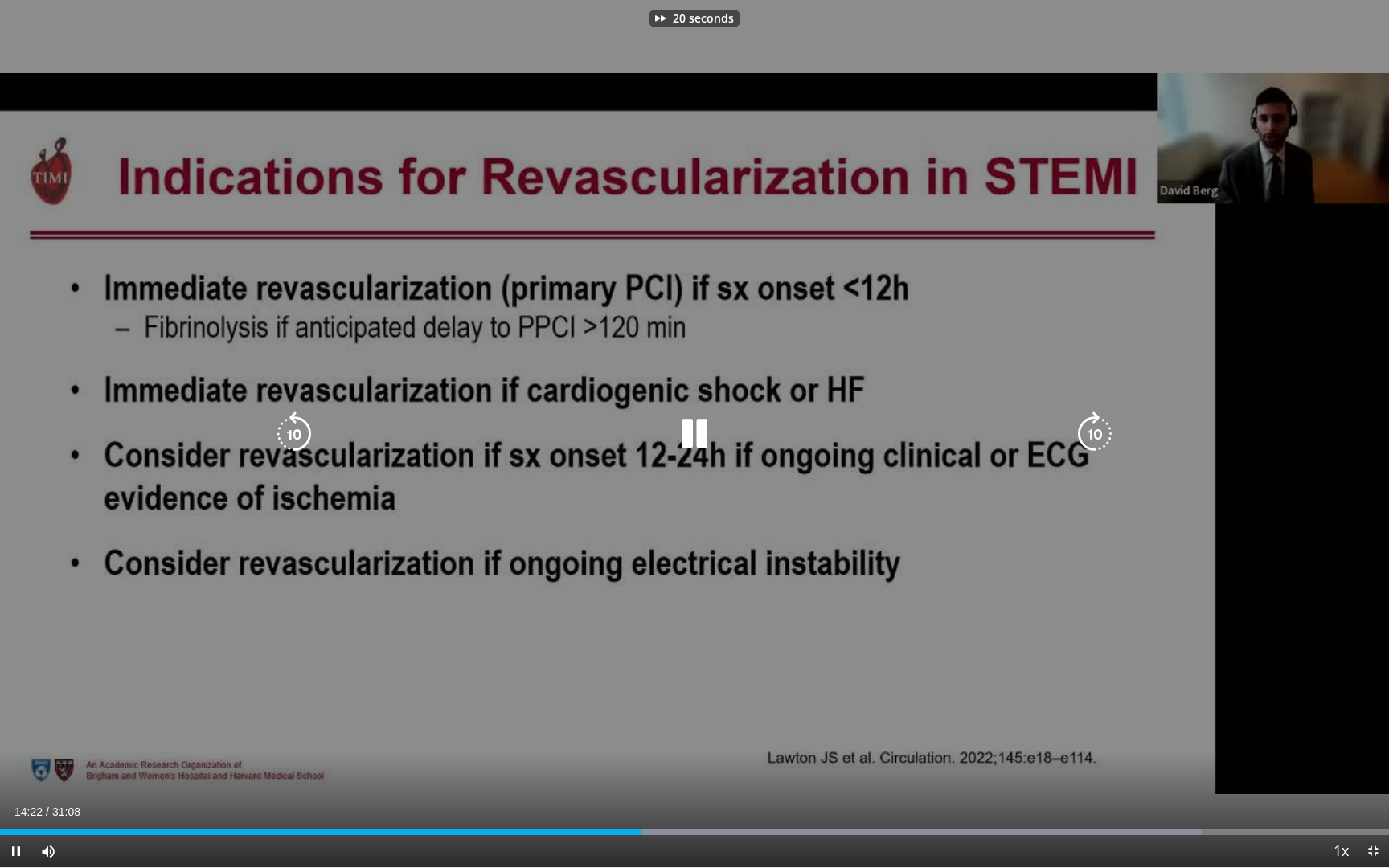
click at [1098, 434] on icon "Video Player" at bounding box center [1094, 433] width 45 height 45
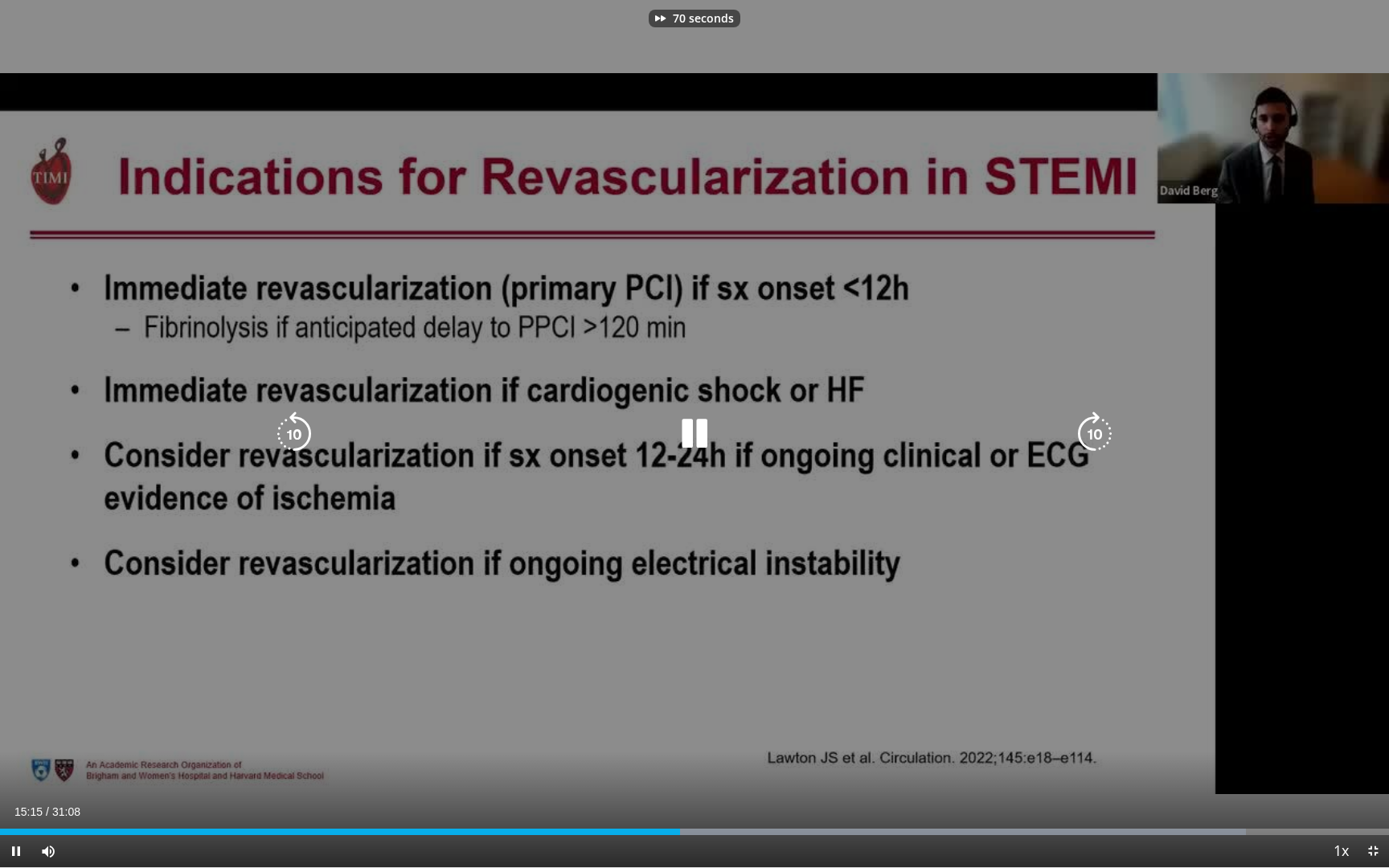
click at [1098, 434] on icon "Video Player" at bounding box center [1094, 433] width 45 height 45
click at [1098, 438] on icon "Video Player" at bounding box center [1094, 433] width 45 height 45
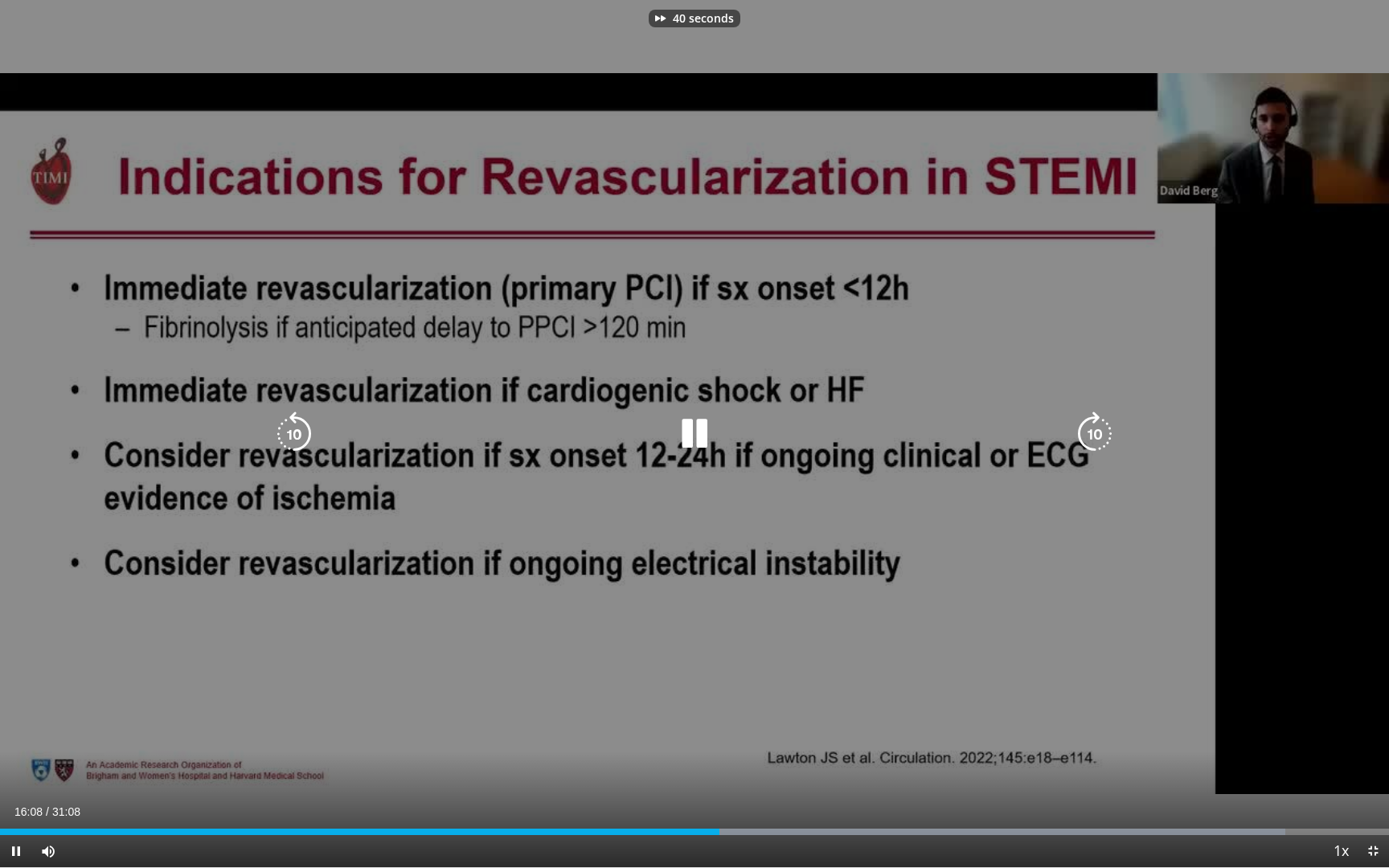
click at [1098, 438] on icon "Video Player" at bounding box center [1094, 433] width 45 height 45
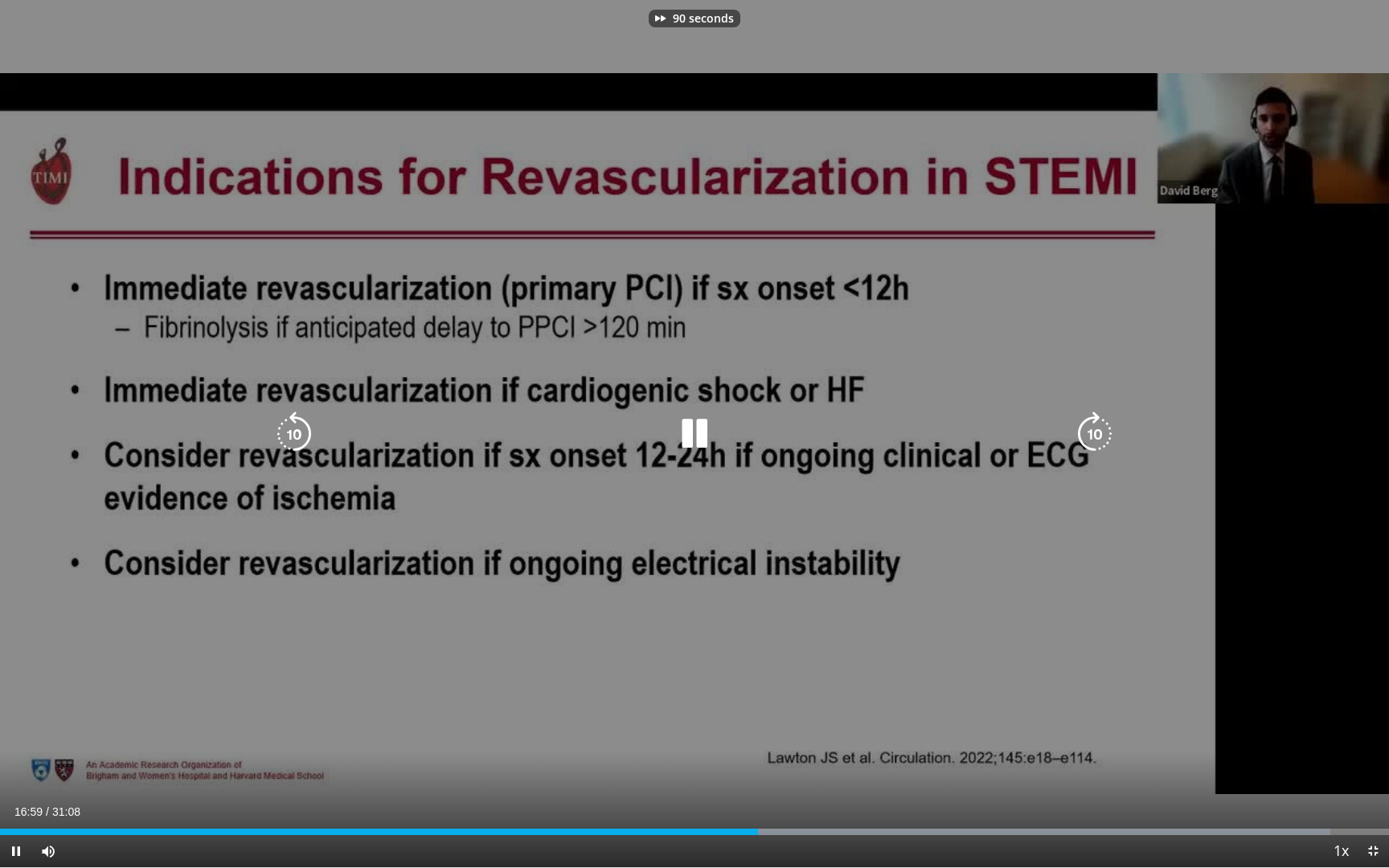
click at [1098, 438] on icon "Video Player" at bounding box center [1094, 433] width 45 height 45
click at [290, 440] on icon "Video Player" at bounding box center [294, 433] width 45 height 45
click at [1089, 432] on icon "Video Player" at bounding box center [1094, 433] width 45 height 45
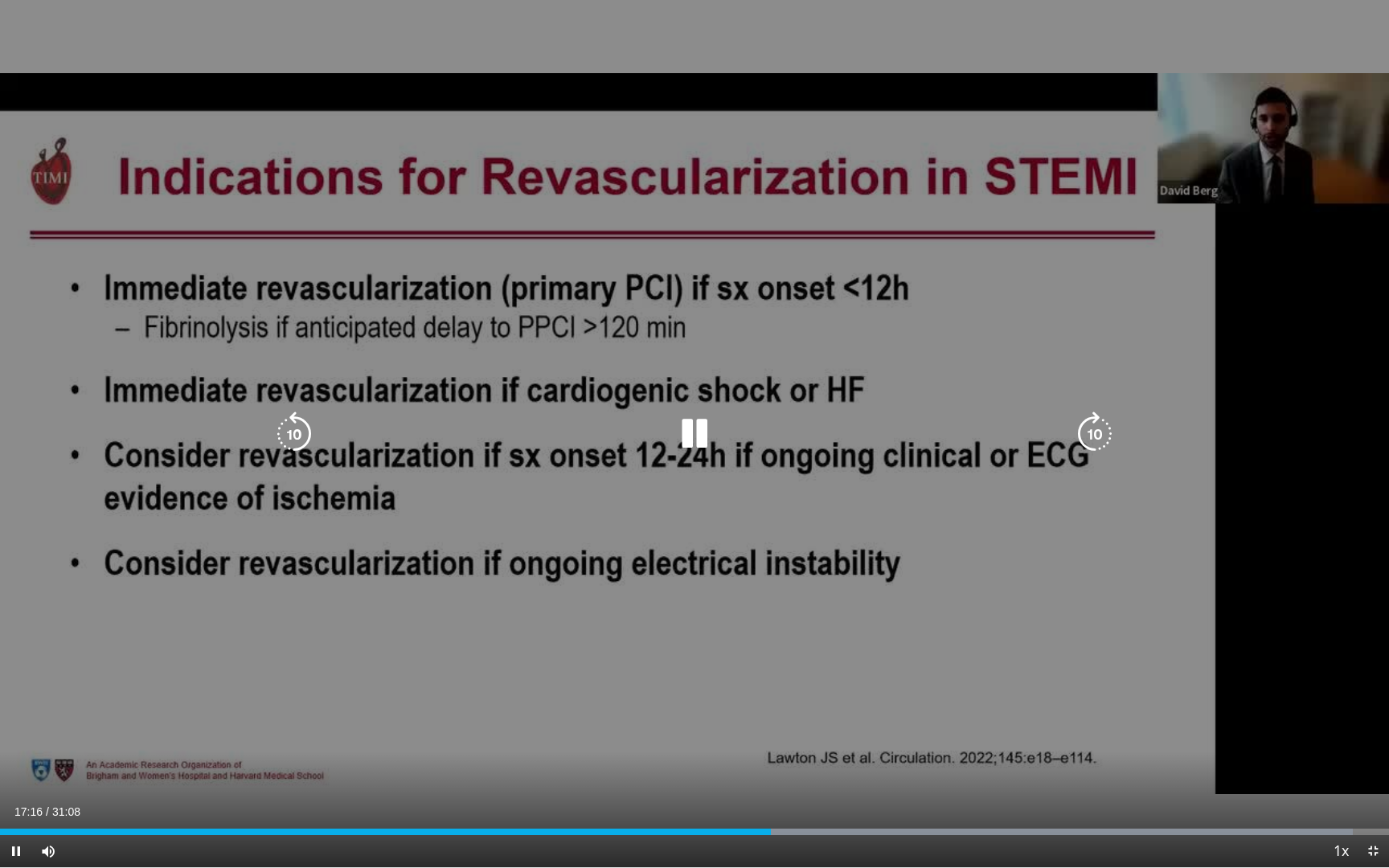
click at [1097, 441] on icon "Video Player" at bounding box center [1094, 433] width 45 height 45
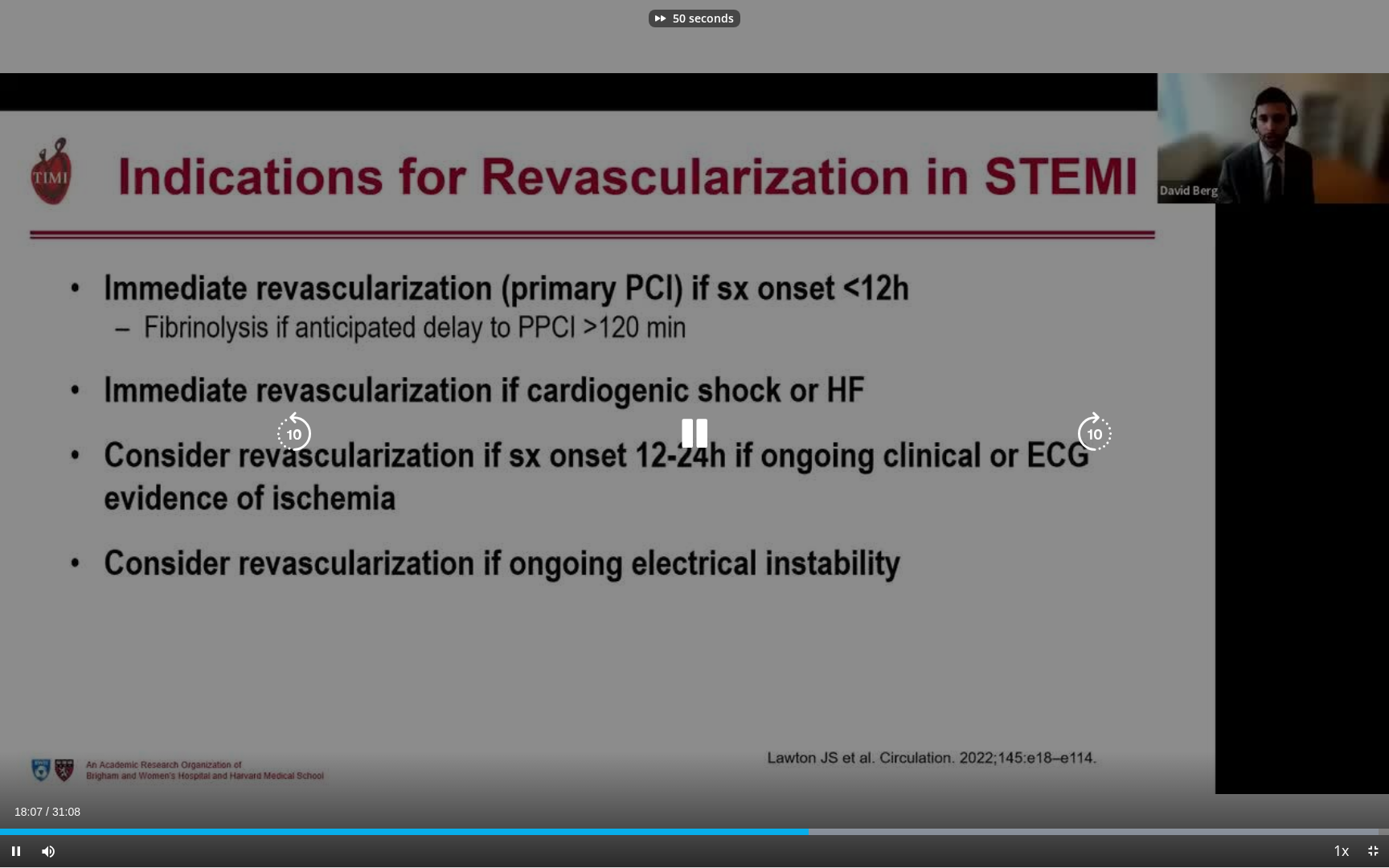
click at [1097, 441] on icon "Video Player" at bounding box center [1094, 433] width 45 height 45
click at [1095, 425] on icon "Video Player" at bounding box center [1094, 433] width 45 height 45
click at [1098, 433] on icon "Video Player" at bounding box center [1094, 433] width 45 height 45
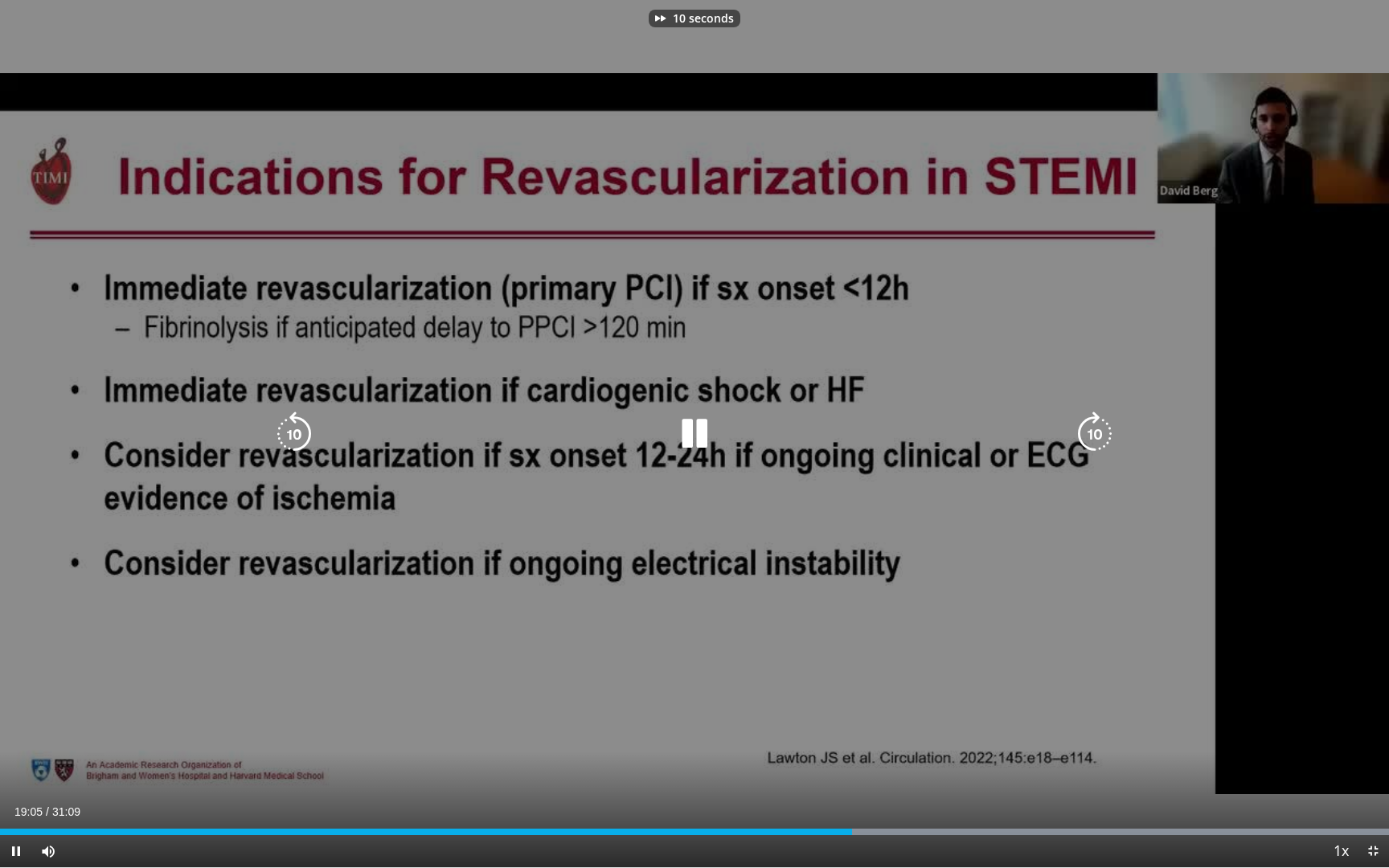
click at [1098, 433] on icon "Video Player" at bounding box center [1094, 433] width 45 height 45
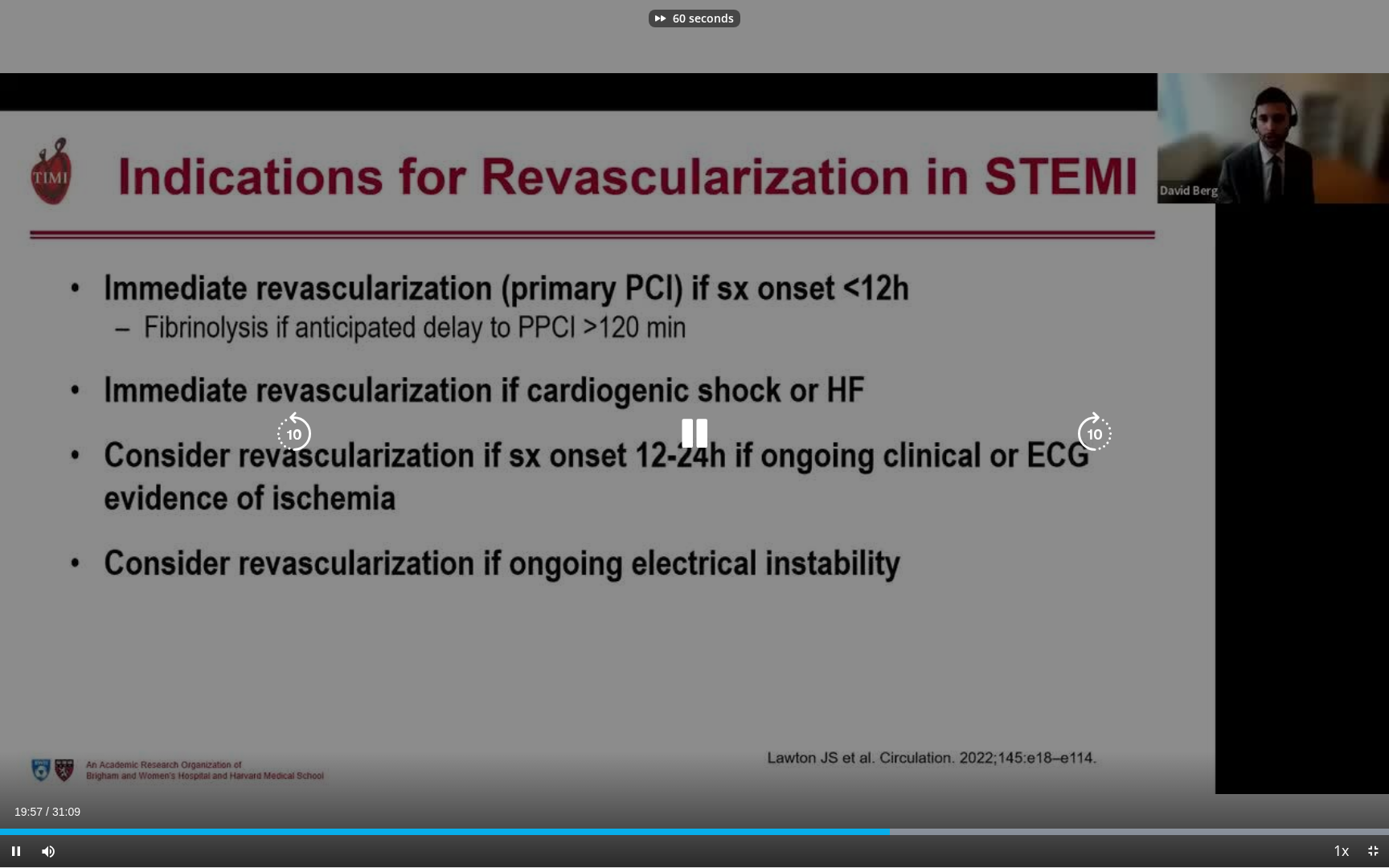
click at [1098, 433] on icon "Video Player" at bounding box center [1094, 433] width 45 height 45
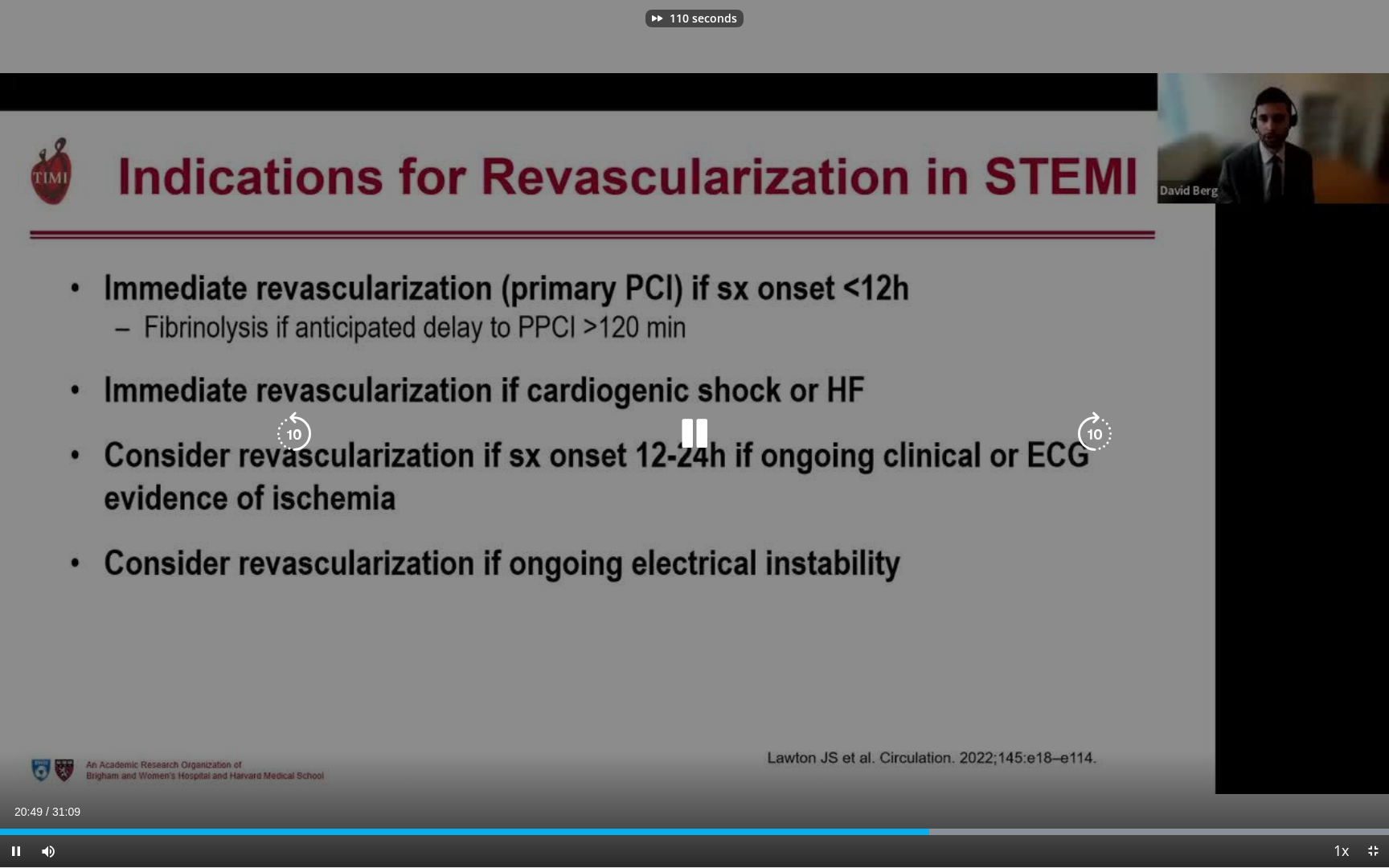
click at [1098, 433] on icon "Video Player" at bounding box center [1094, 433] width 45 height 45
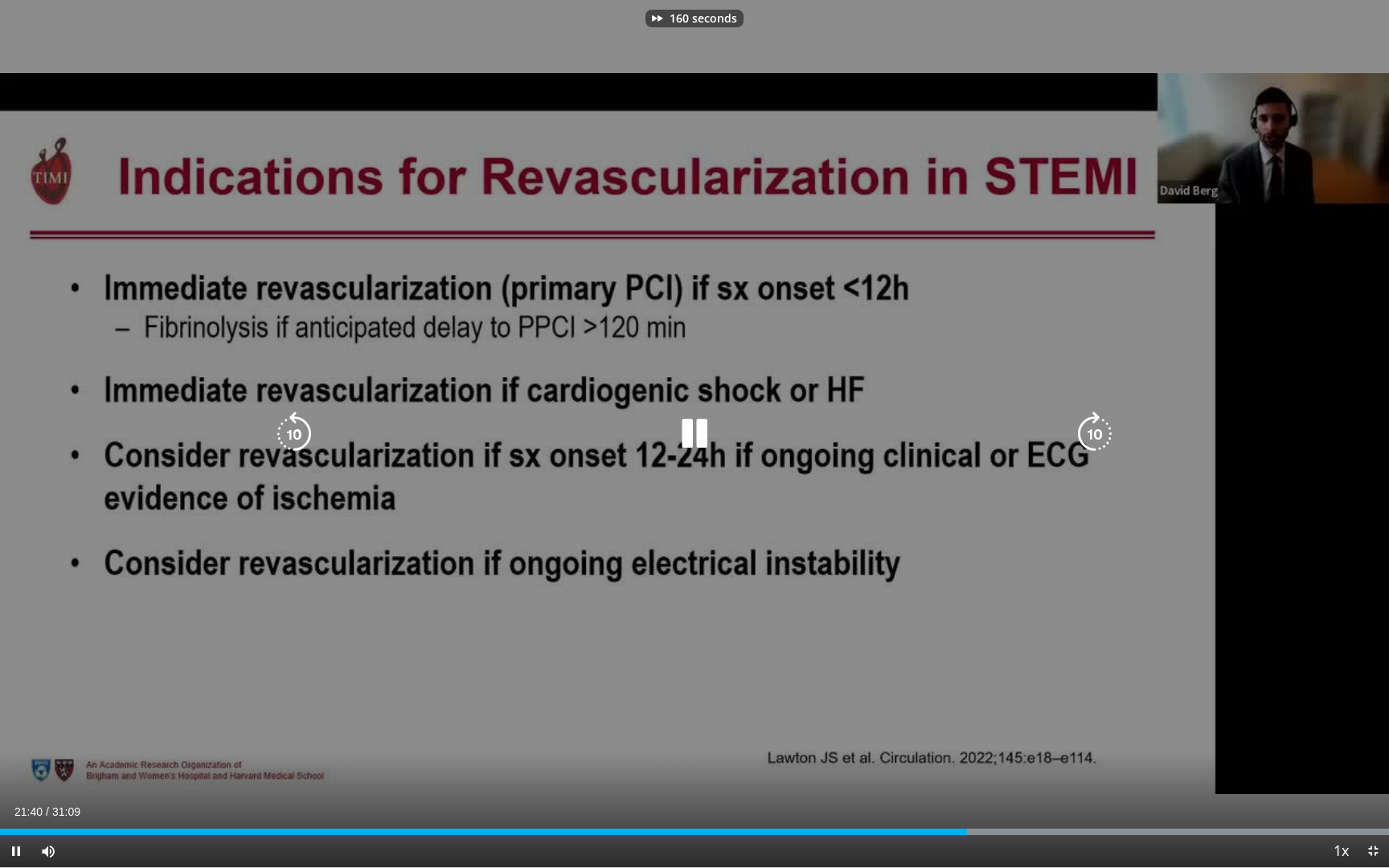
click at [1098, 433] on icon "Video Player" at bounding box center [1094, 433] width 45 height 45
click at [1095, 435] on icon "Video Player" at bounding box center [1094, 433] width 45 height 45
click at [1090, 427] on icon "Video Player" at bounding box center [1094, 433] width 45 height 45
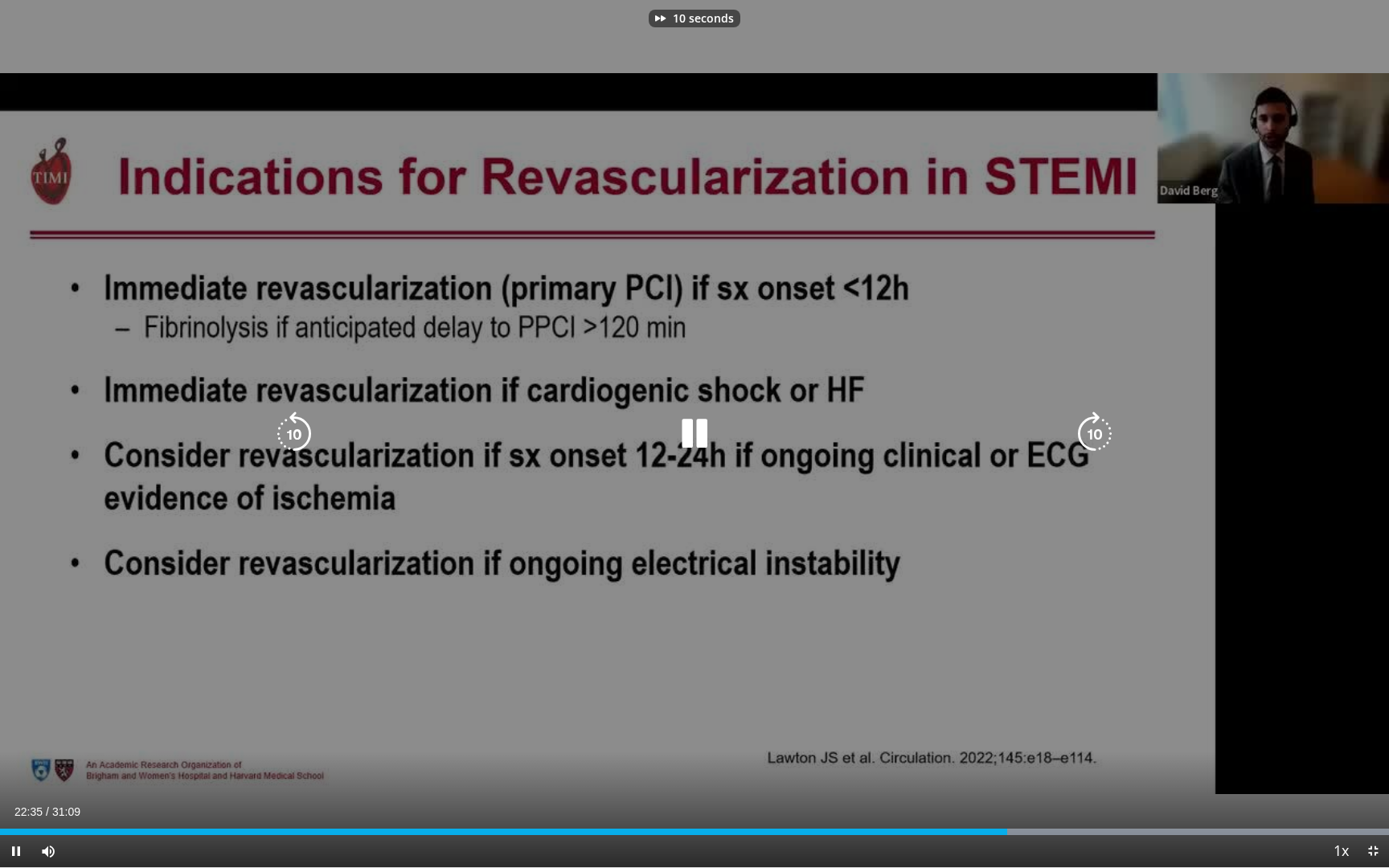
click at [1090, 427] on icon "Video Player" at bounding box center [1094, 433] width 45 height 45
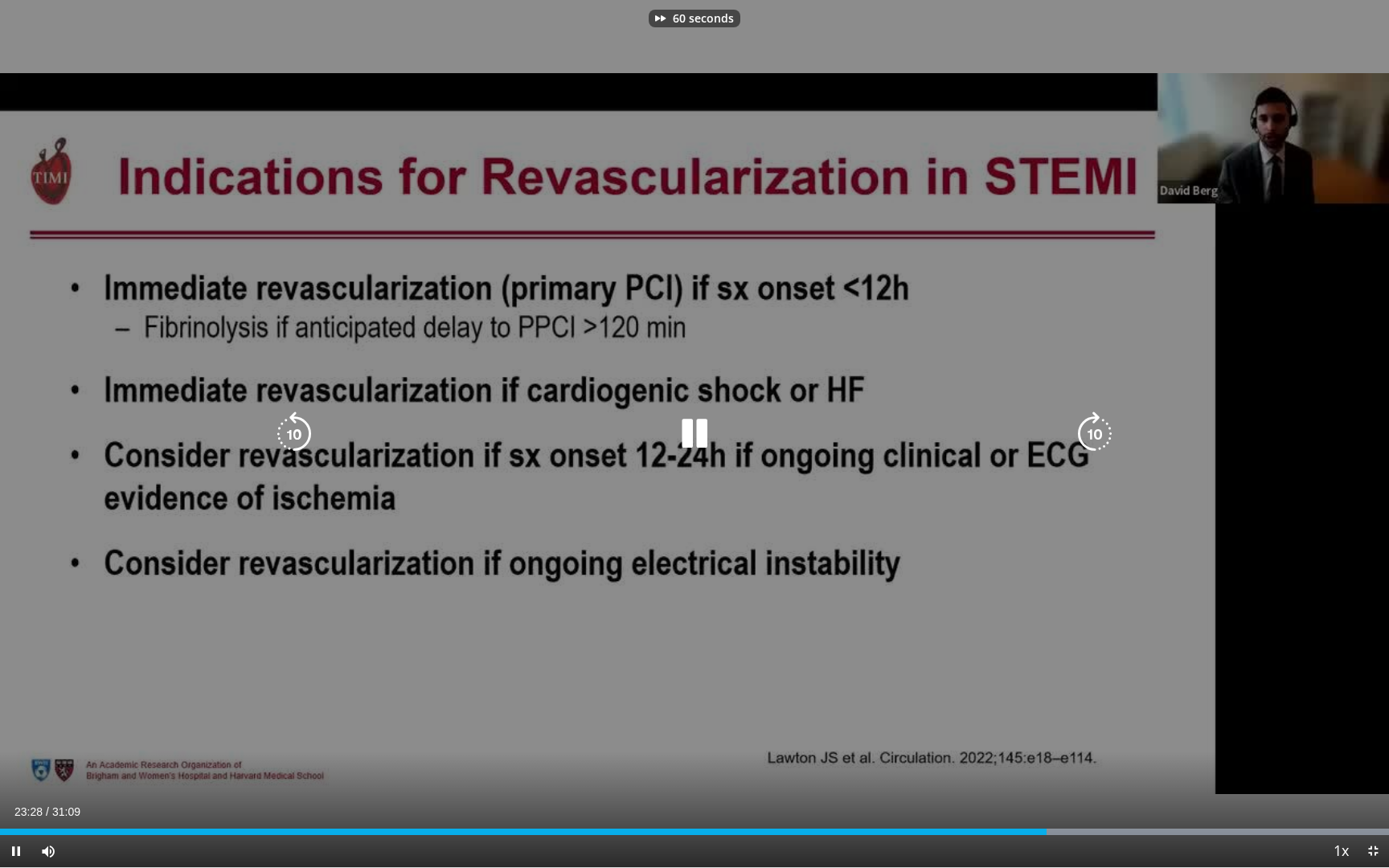
click at [1090, 427] on icon "Video Player" at bounding box center [1094, 433] width 45 height 45
click at [1085, 426] on icon "Video Player" at bounding box center [1094, 433] width 45 height 45
click at [300, 457] on div "90 seconds Tap to unmute" at bounding box center [694, 433] width 1389 height 867
click at [296, 432] on icon "Video Player" at bounding box center [294, 433] width 45 height 45
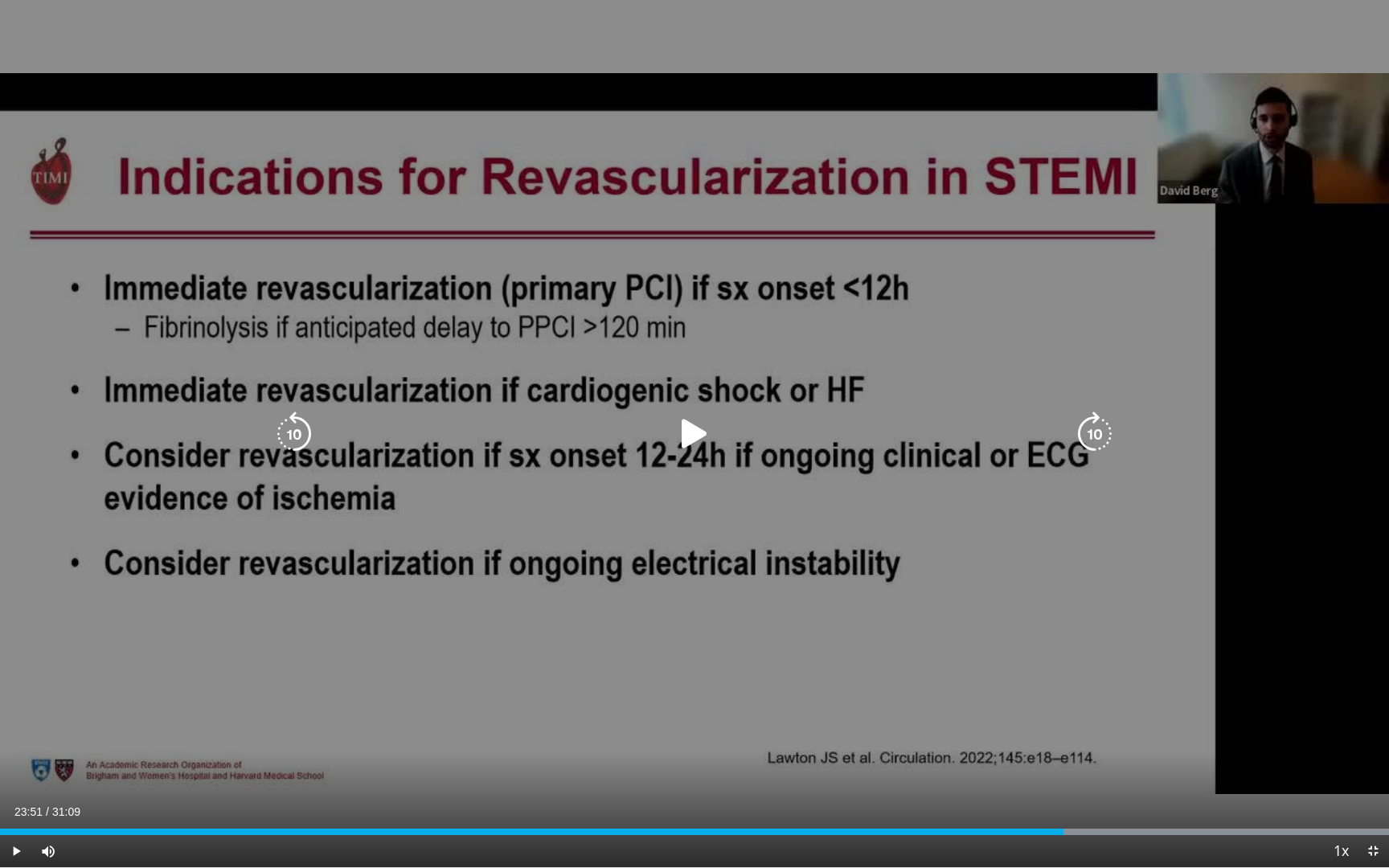
click at [1102, 432] on icon "Video Player" at bounding box center [1094, 433] width 45 height 45
click at [1098, 431] on icon "Video Player" at bounding box center [1094, 433] width 45 height 45
click at [1094, 434] on icon "Video Player" at bounding box center [1094, 433] width 45 height 45
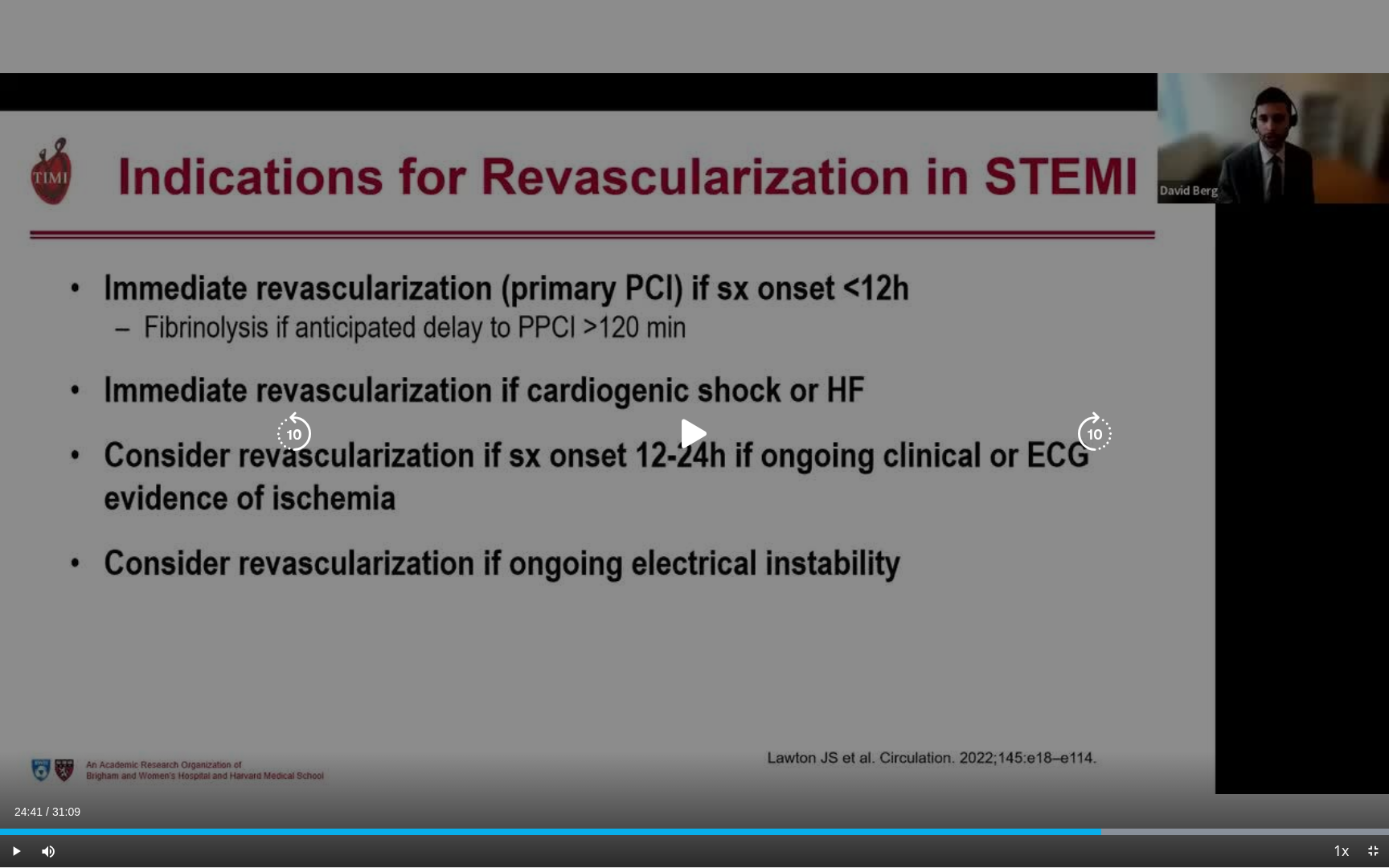
click at [1099, 428] on icon "Video Player" at bounding box center [1094, 433] width 45 height 45
click at [1095, 437] on icon "Video Player" at bounding box center [1094, 433] width 45 height 45
click at [1095, 430] on icon "Video Player" at bounding box center [1094, 433] width 45 height 45
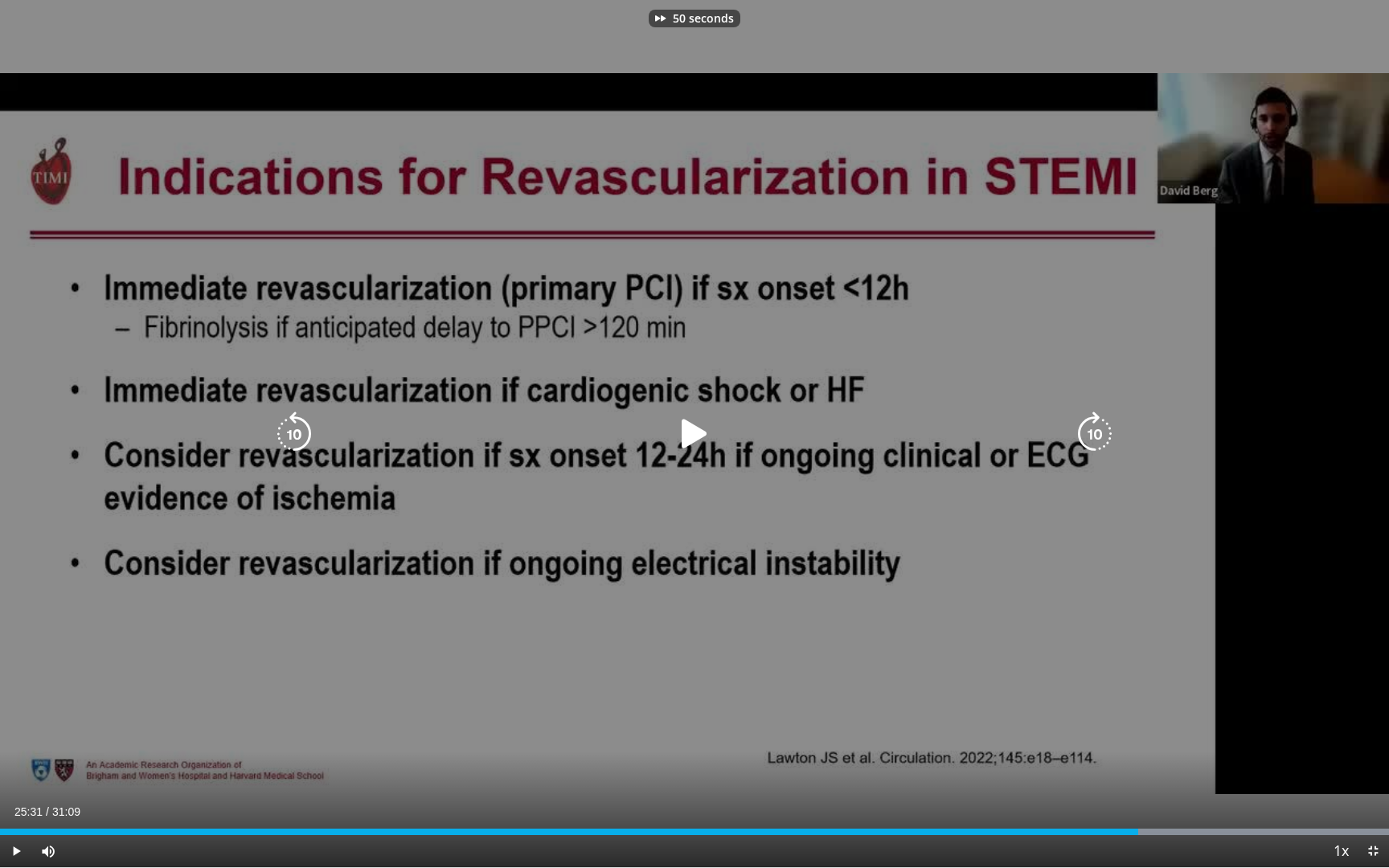
click at [1095, 430] on icon "Video Player" at bounding box center [1094, 433] width 45 height 45
click at [1096, 424] on icon "Video Player" at bounding box center [1094, 433] width 45 height 45
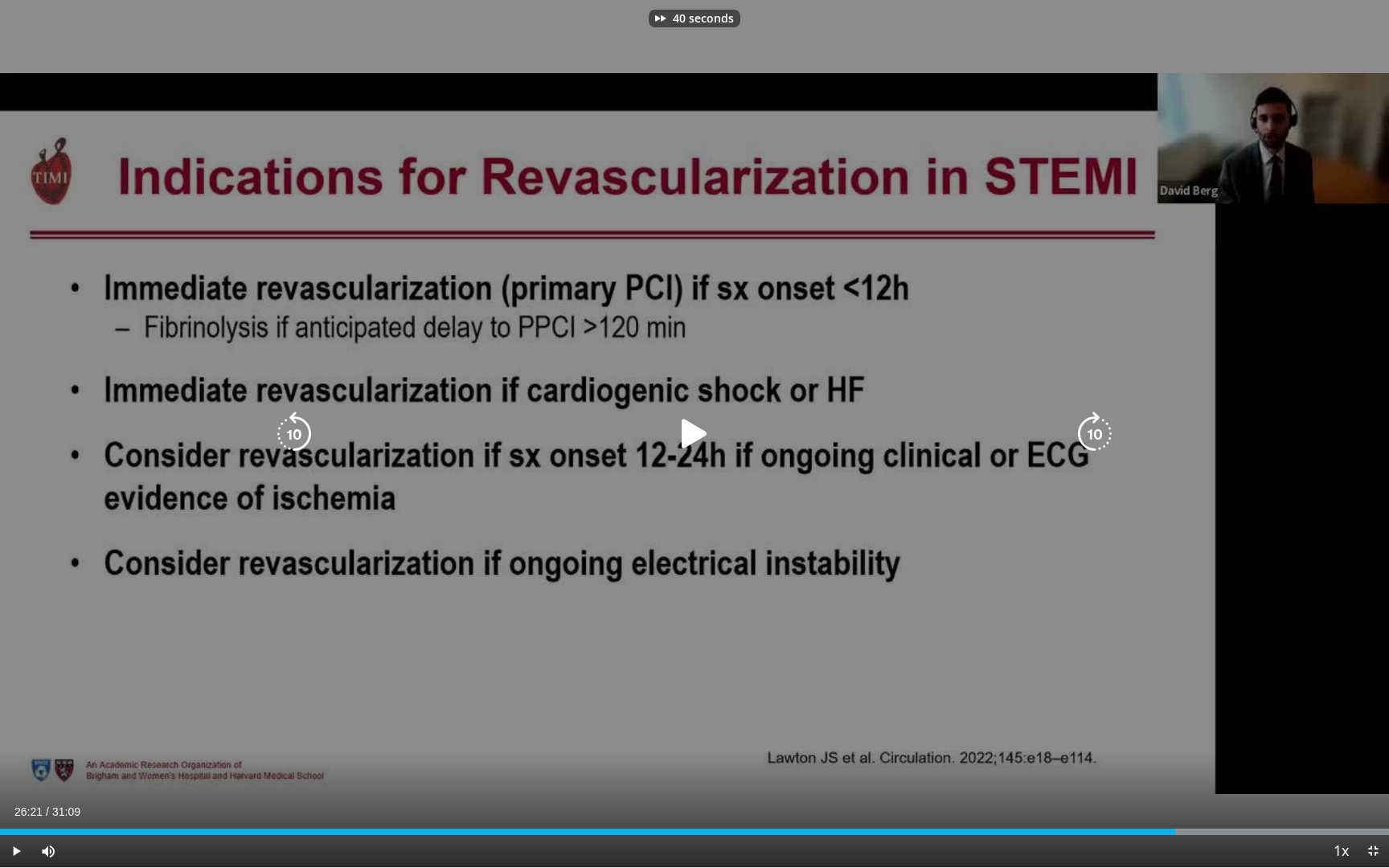
click at [1096, 424] on icon "Video Player" at bounding box center [1094, 433] width 45 height 45
click at [1090, 442] on icon "Video Player" at bounding box center [1094, 433] width 45 height 45
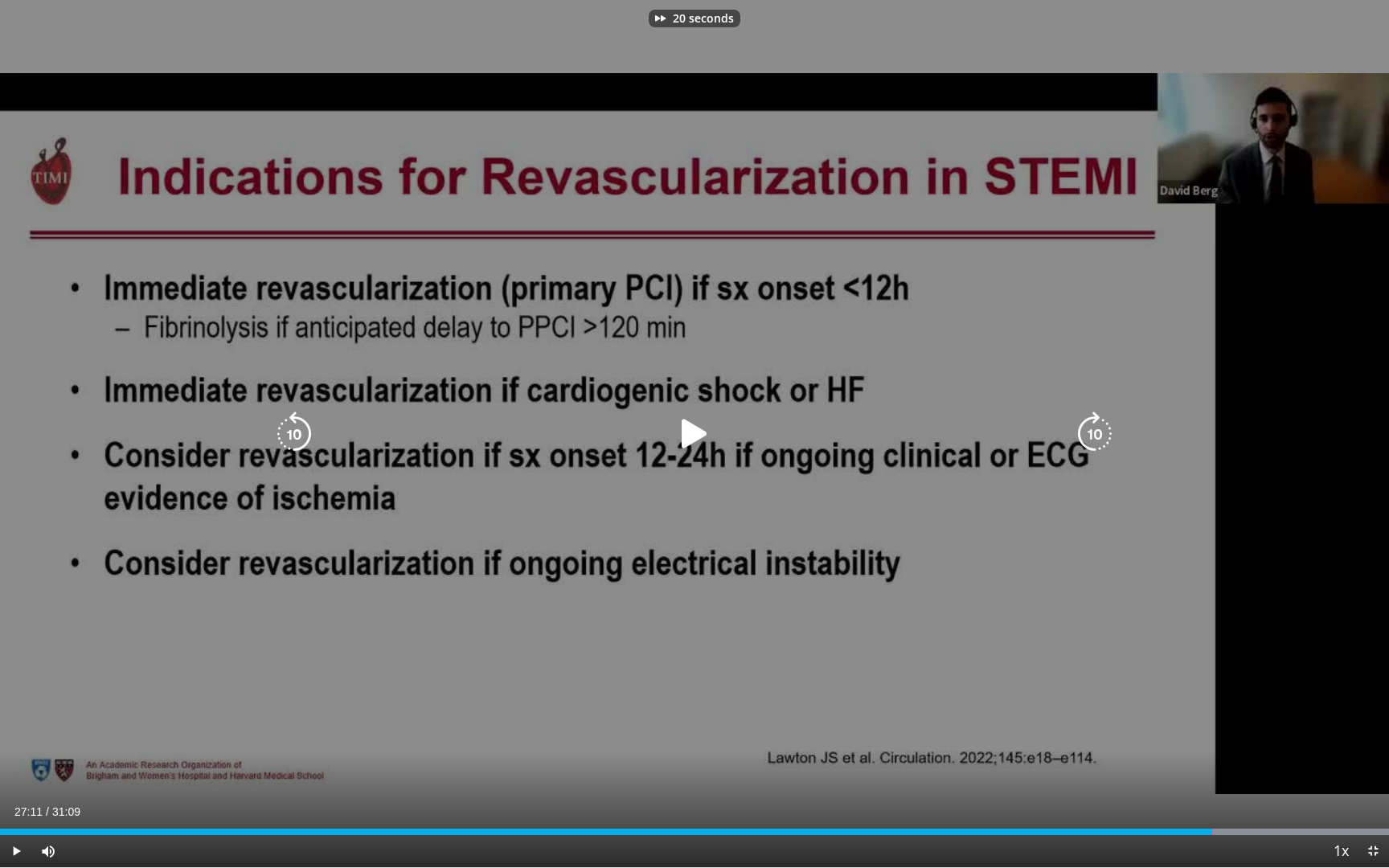
click at [1090, 442] on icon "Video Player" at bounding box center [1094, 433] width 45 height 45
click at [301, 428] on icon "Video Player" at bounding box center [294, 433] width 45 height 45
click at [1098, 430] on icon "Video Player" at bounding box center [1094, 433] width 45 height 45
click at [1101, 425] on icon "Video Player" at bounding box center [1094, 433] width 45 height 45
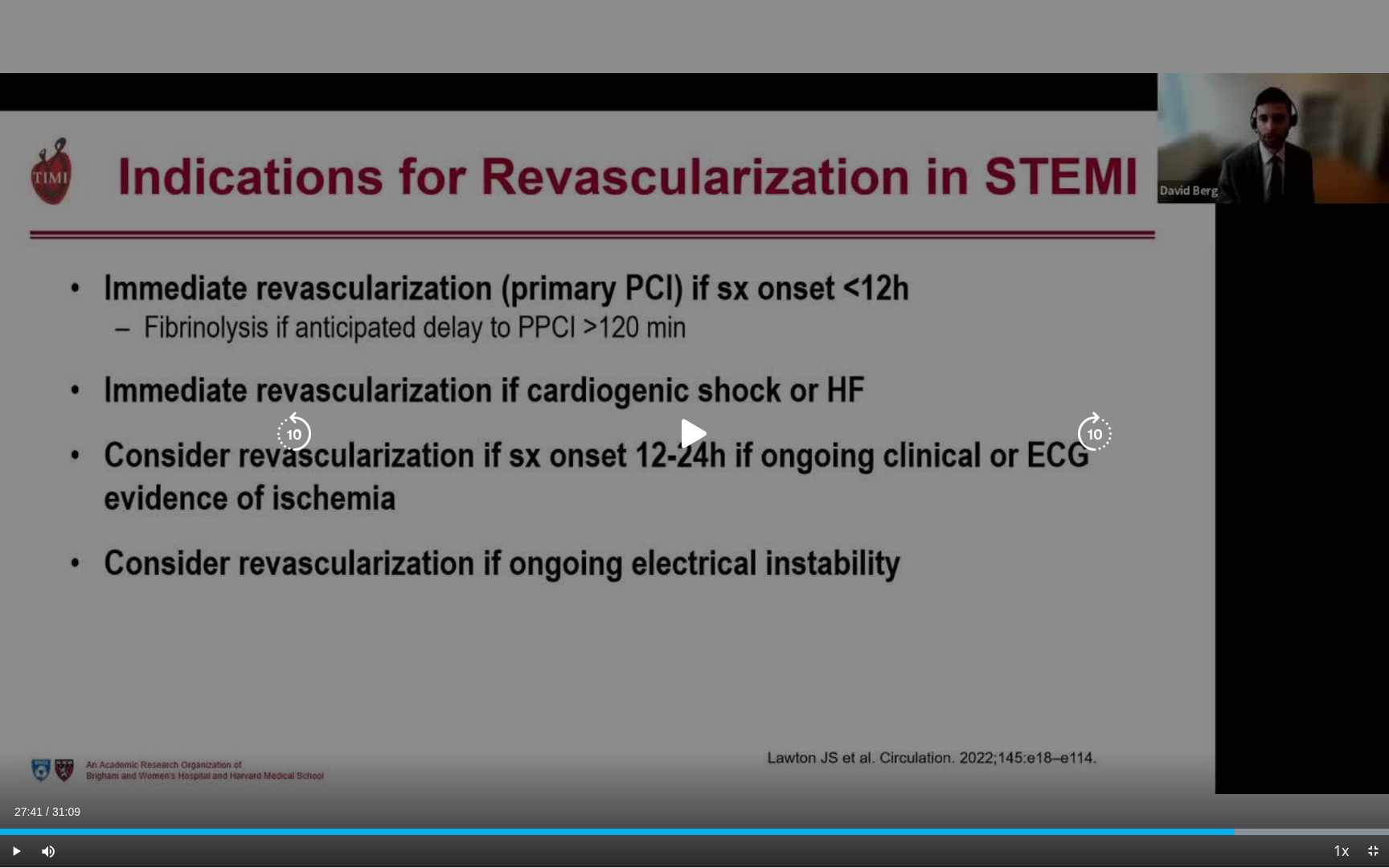
click at [1100, 430] on icon "Video Player" at bounding box center [1094, 433] width 45 height 45
click at [1100, 436] on icon "Video Player" at bounding box center [1094, 433] width 45 height 45
click at [1095, 428] on icon "Video Player" at bounding box center [1094, 433] width 45 height 45
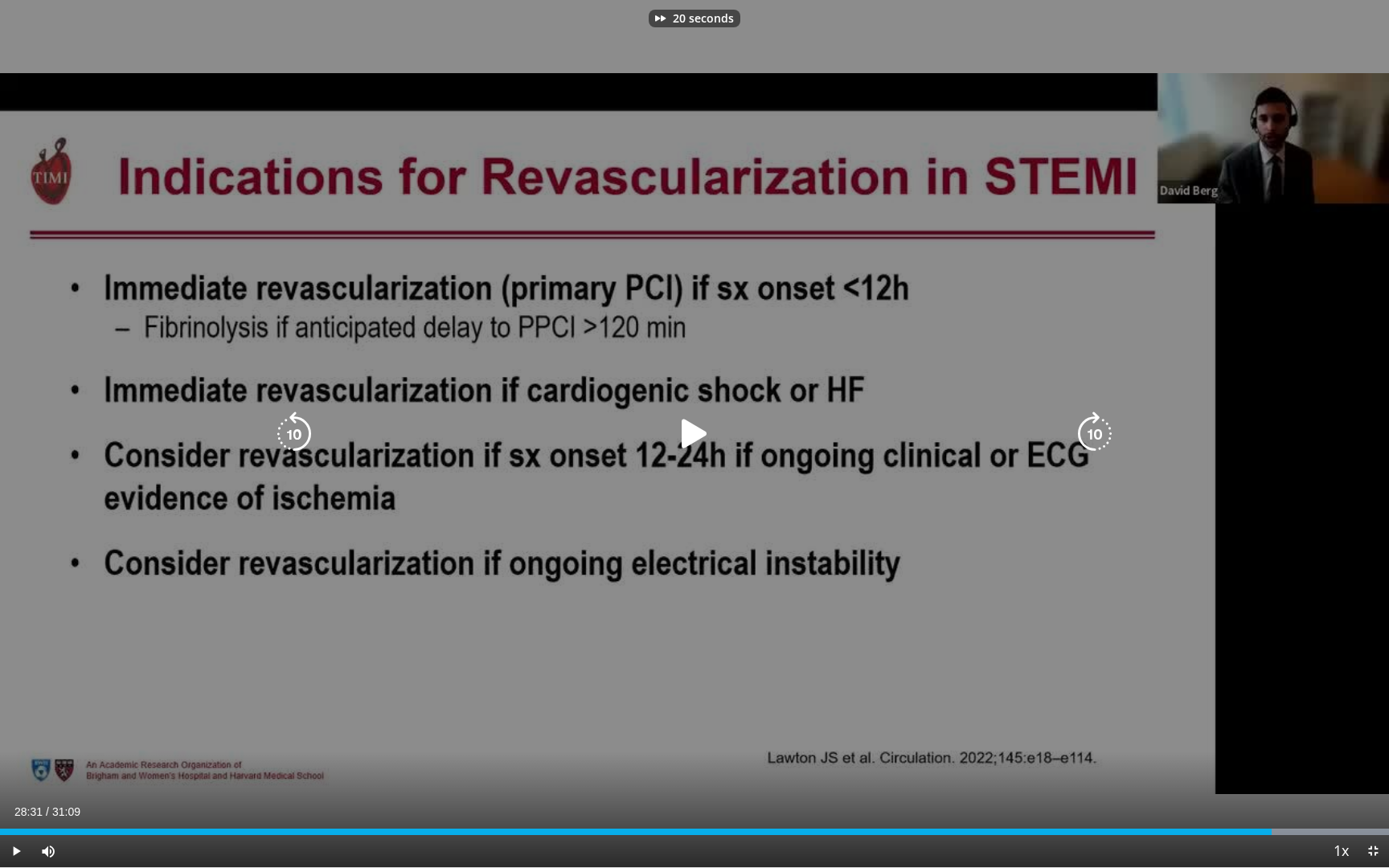
click at [1095, 428] on icon "Video Player" at bounding box center [1094, 433] width 45 height 45
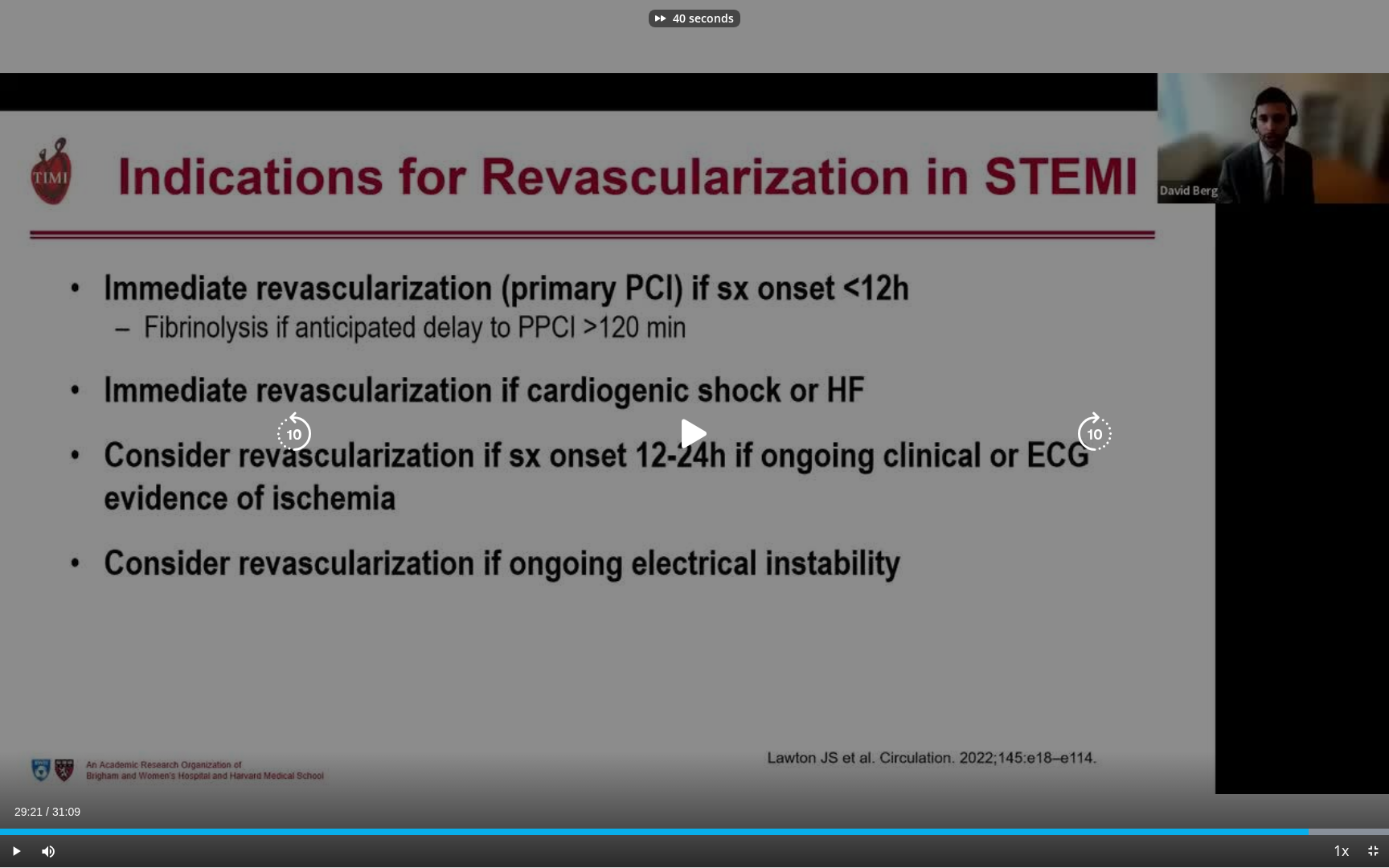
click at [1095, 428] on icon "Video Player" at bounding box center [1094, 433] width 45 height 45
click at [300, 427] on icon "Video Player" at bounding box center [294, 433] width 45 height 45
click at [1103, 436] on icon "Video Player" at bounding box center [1094, 433] width 45 height 45
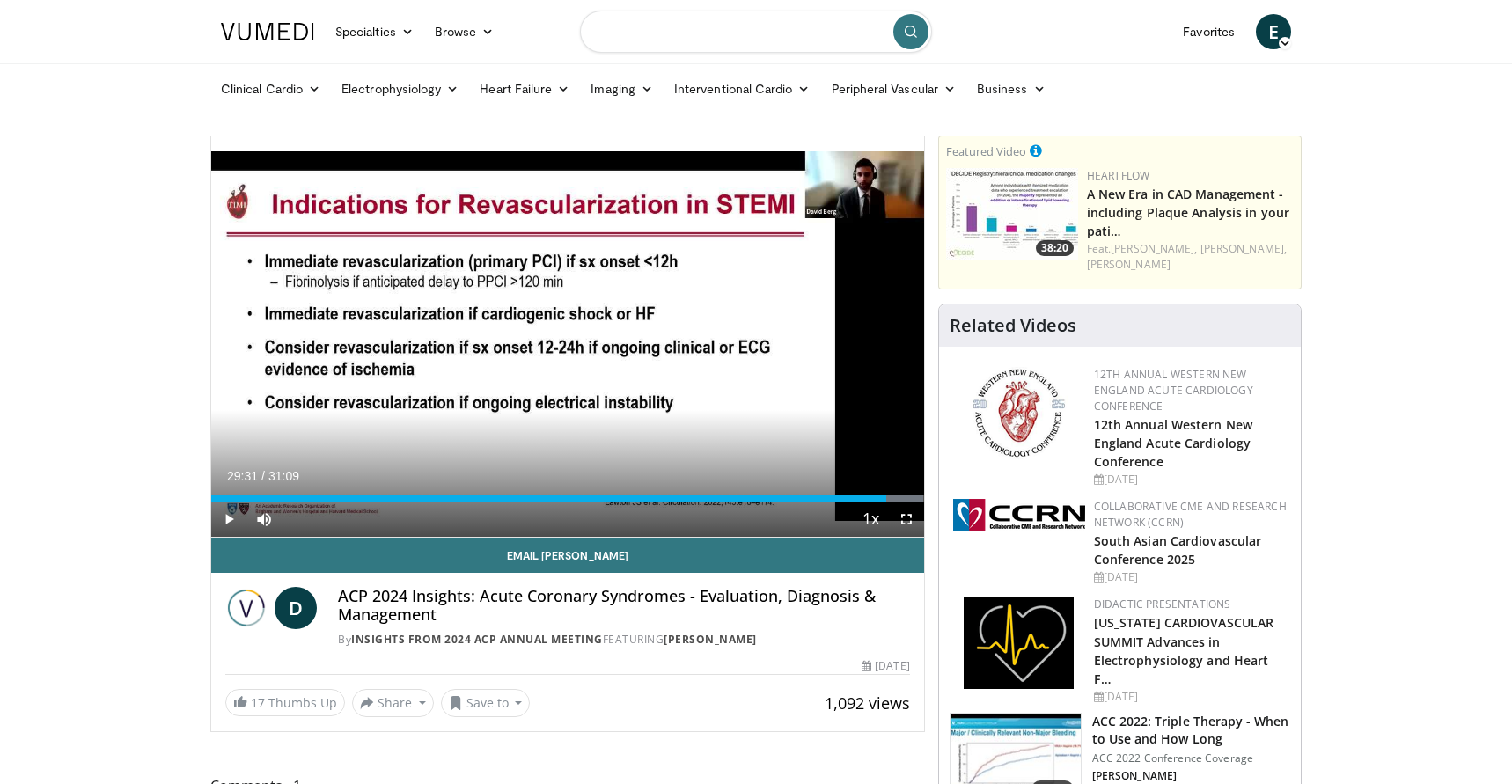
click at [646, 37] on input "Search topics, interventions" at bounding box center [756, 32] width 352 height 42
type input "**********"
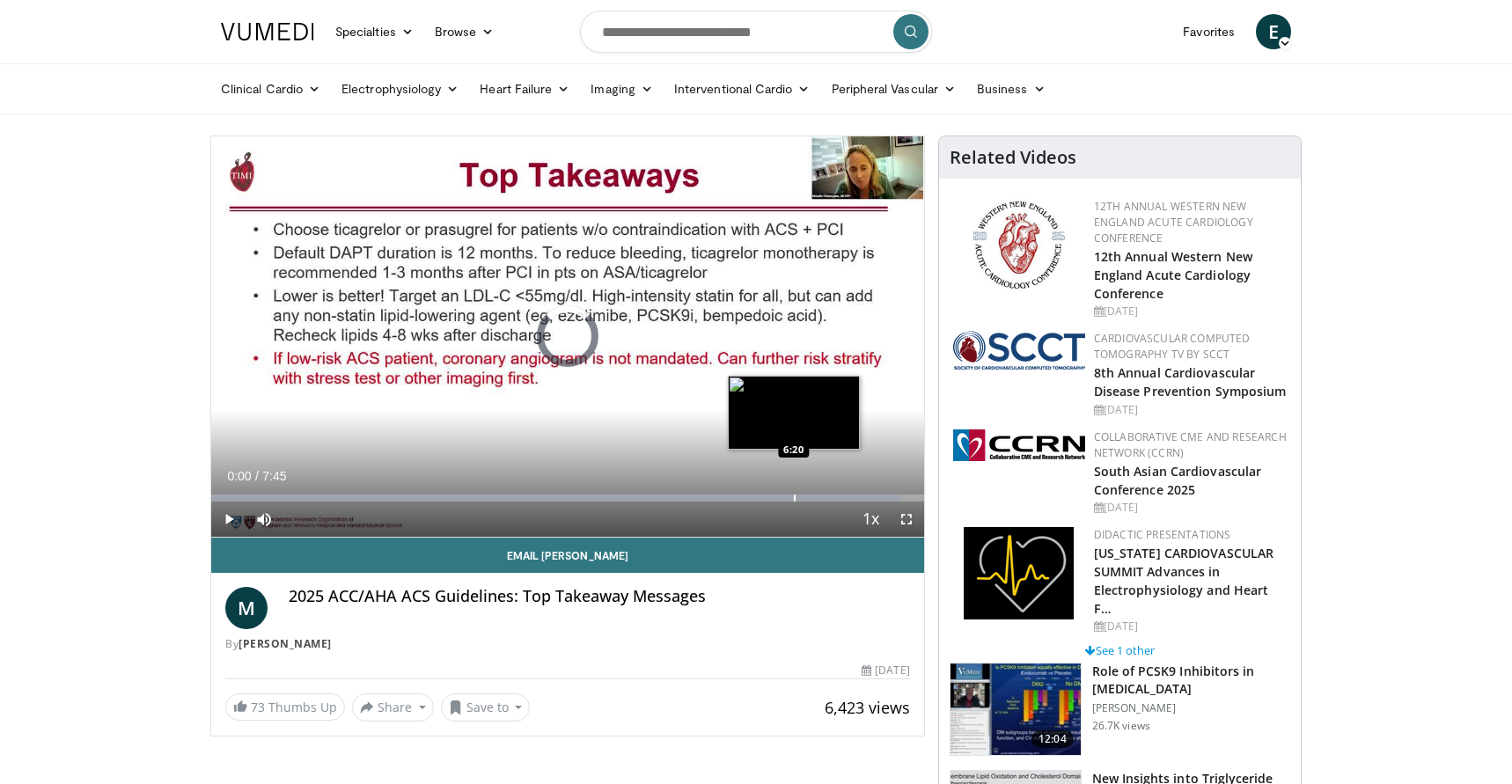
click at [794, 495] on div "Progress Bar" at bounding box center [795, 497] width 2 height 7
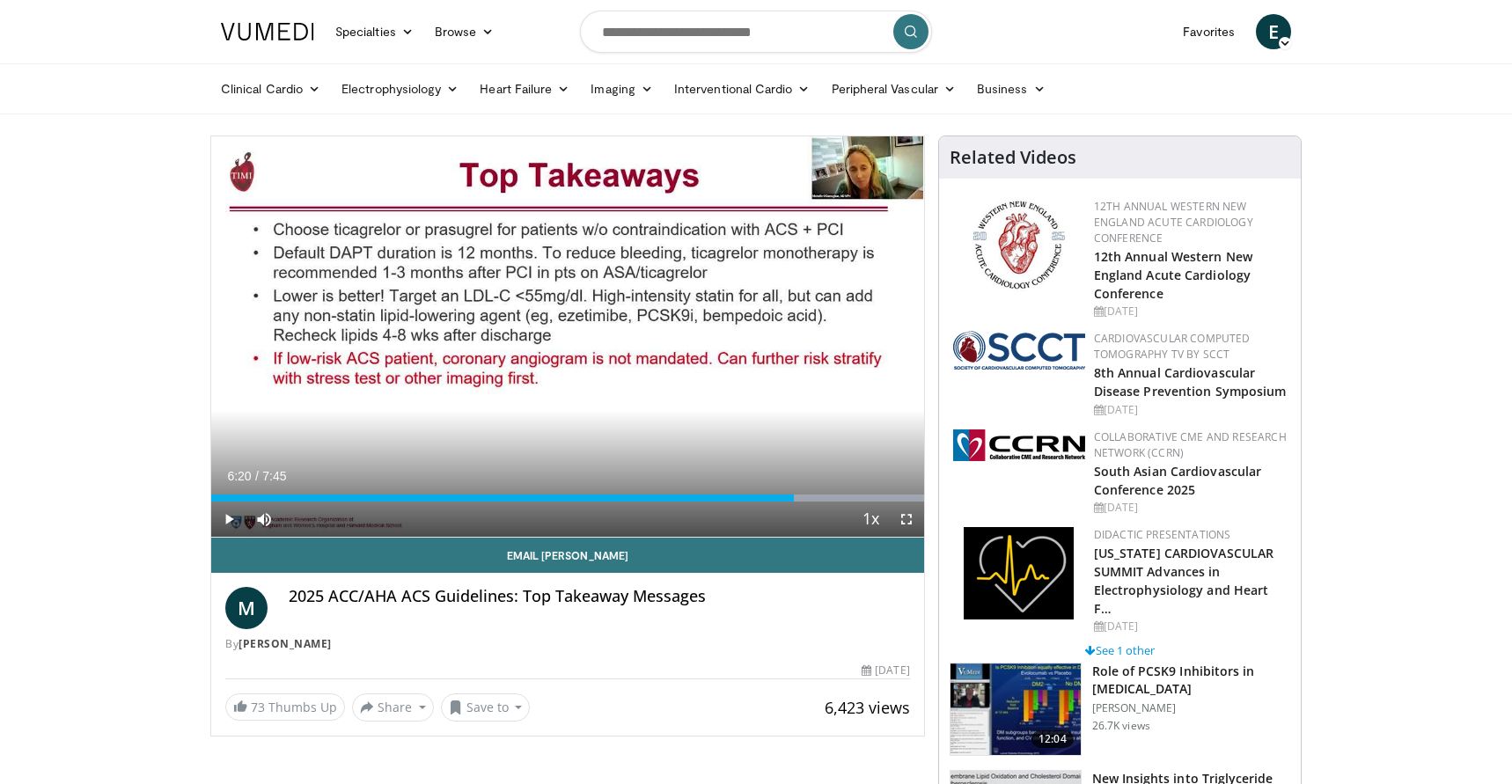
click at [906, 516] on span "Video Player" at bounding box center [906, 518] width 36 height 36
